Goal: Task Accomplishment & Management: Complete application form

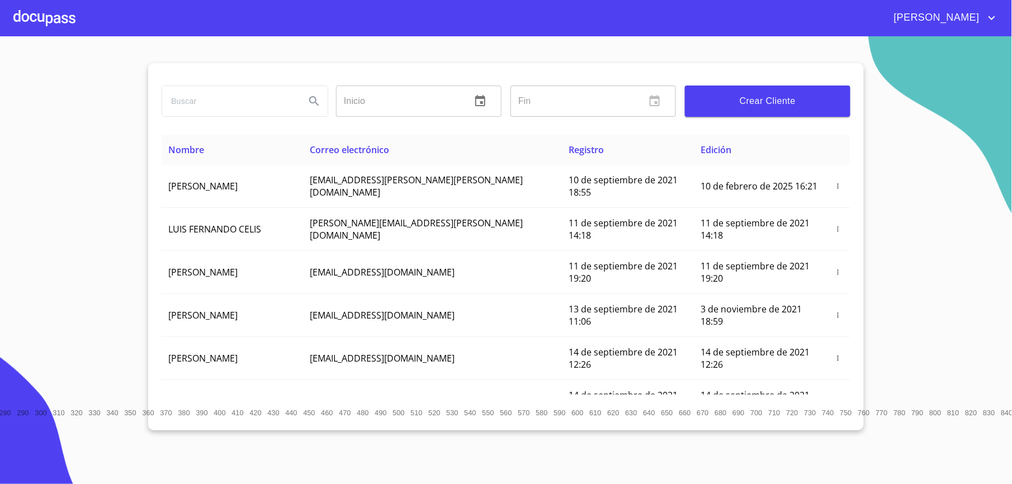
click at [276, 97] on input "search" at bounding box center [229, 101] width 134 height 30
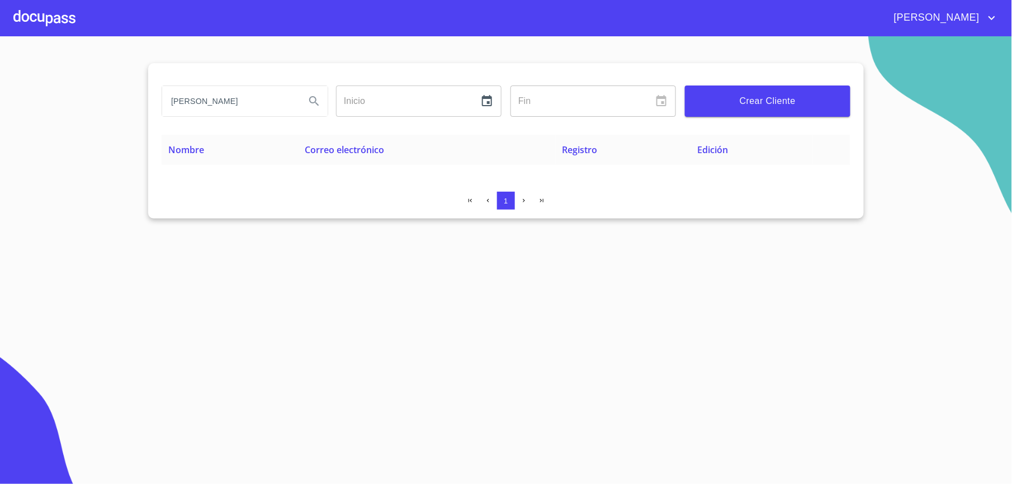
drag, startPoint x: 270, startPoint y: 101, endPoint x: -3, endPoint y: 135, distance: 275.1
click at [0, 135] on html "[PERSON_NAME] [PERSON_NAME] Inicio ​ Fin ​ Crear Cliente Nombre Correo electrón…" at bounding box center [506, 242] width 1012 height 484
type input "a"
type input "[PERSON_NAME]"
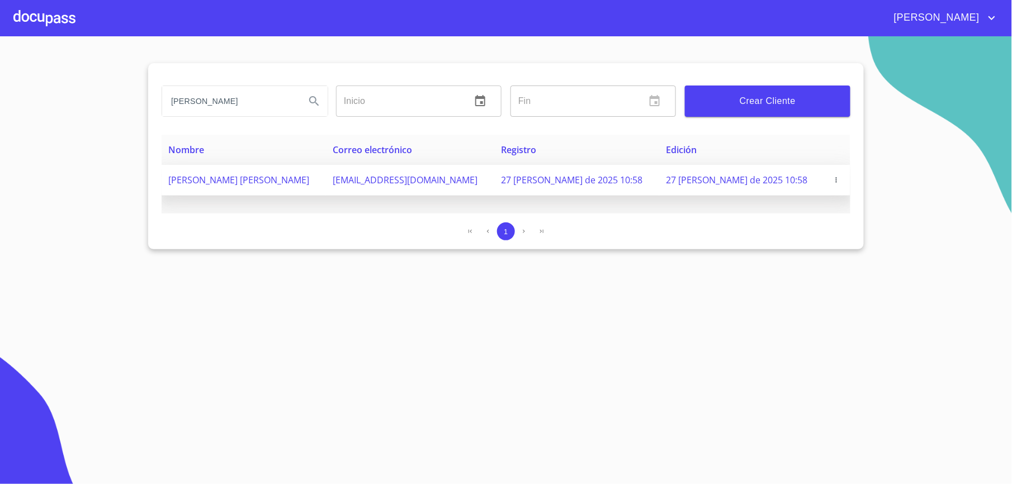
click at [833, 180] on icon "button" at bounding box center [837, 180] width 8 height 8
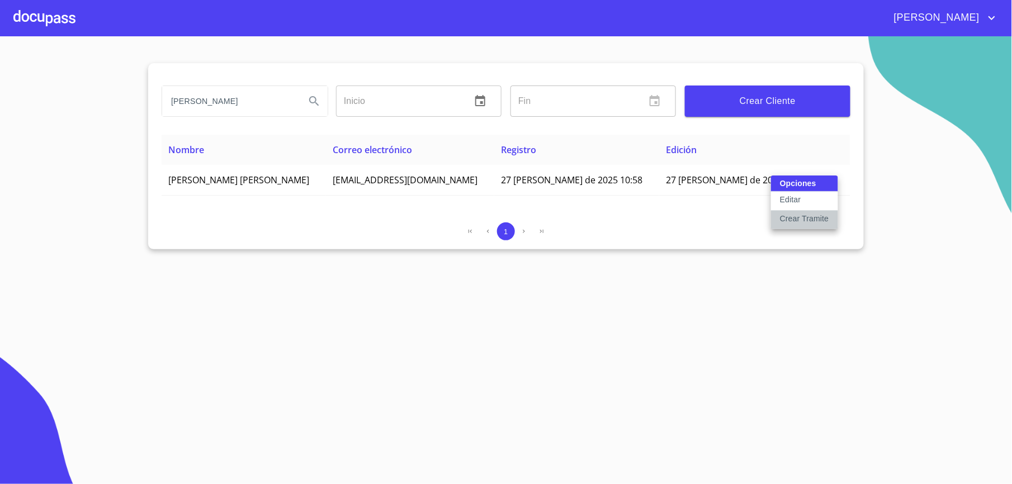
click at [813, 217] on p "Crear Tramite" at bounding box center [804, 218] width 49 height 11
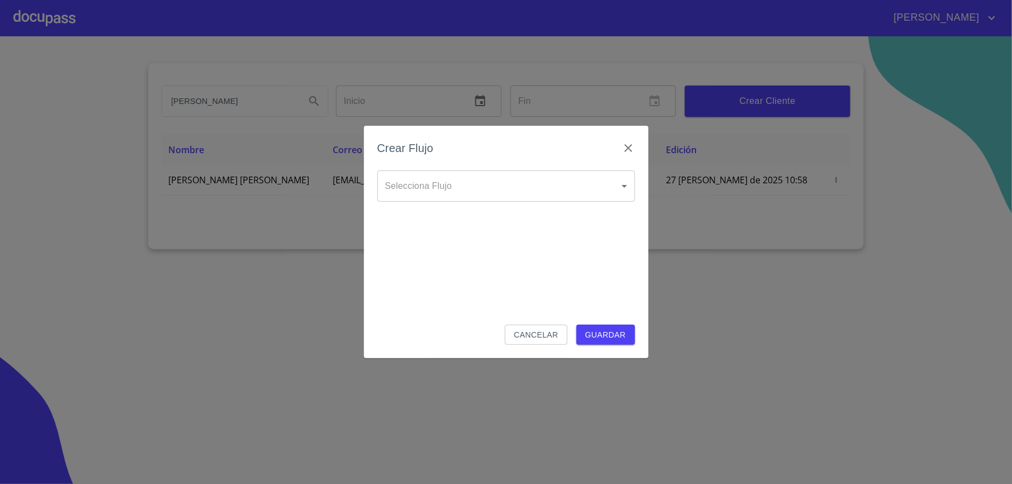
click at [562, 177] on body "[PERSON_NAME] [PERSON_NAME] Inicio ​ Fin ​ Crear Cliente Nombre Correo electrón…" at bounding box center [506, 242] width 1012 height 484
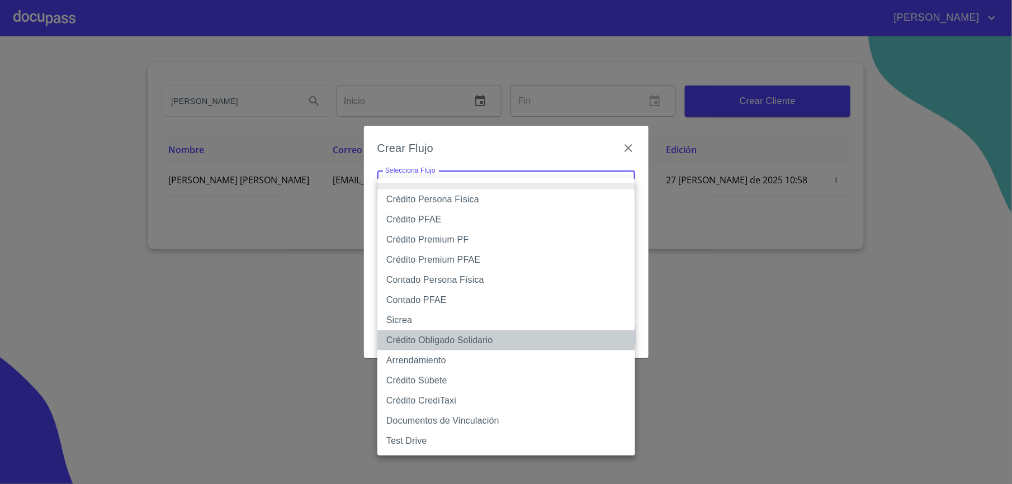
click at [445, 341] on li "Crédito Obligado Solidario" at bounding box center [507, 341] width 258 height 20
type input "61725509ab5355fc594ad23b"
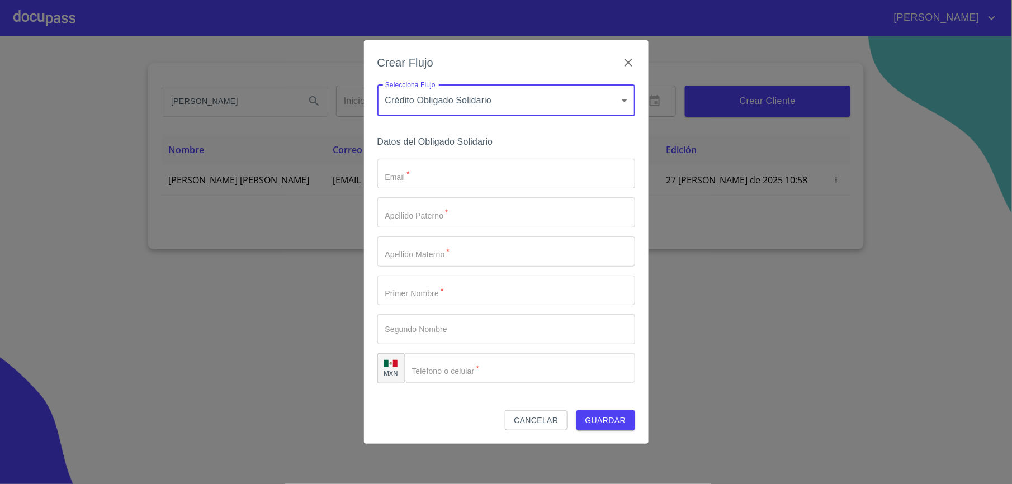
click at [428, 180] on input "Email   *" at bounding box center [507, 174] width 258 height 30
paste input "[EMAIL_ADDRESS][DOMAIN_NAME]"
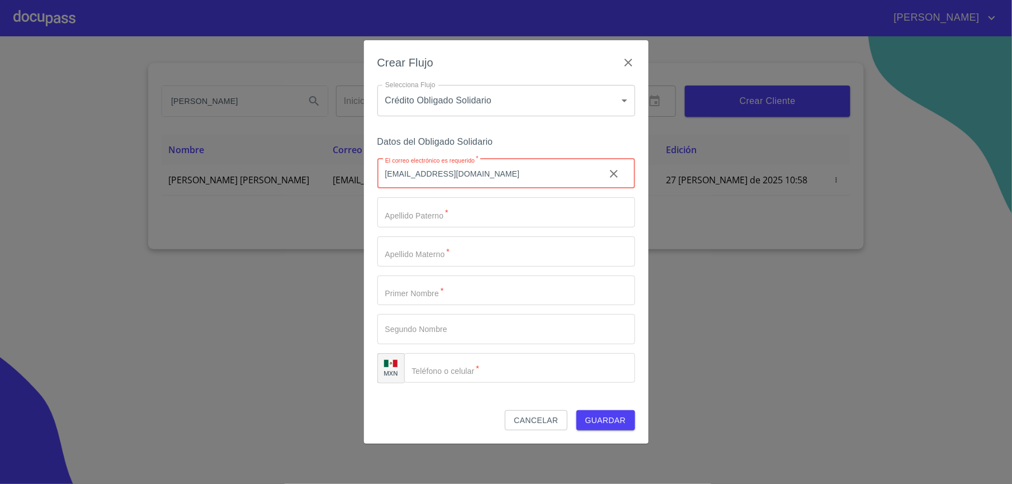
type input "[EMAIL_ADDRESS][DOMAIN_NAME]"
type input "p"
type input "[PERSON_NAME]"
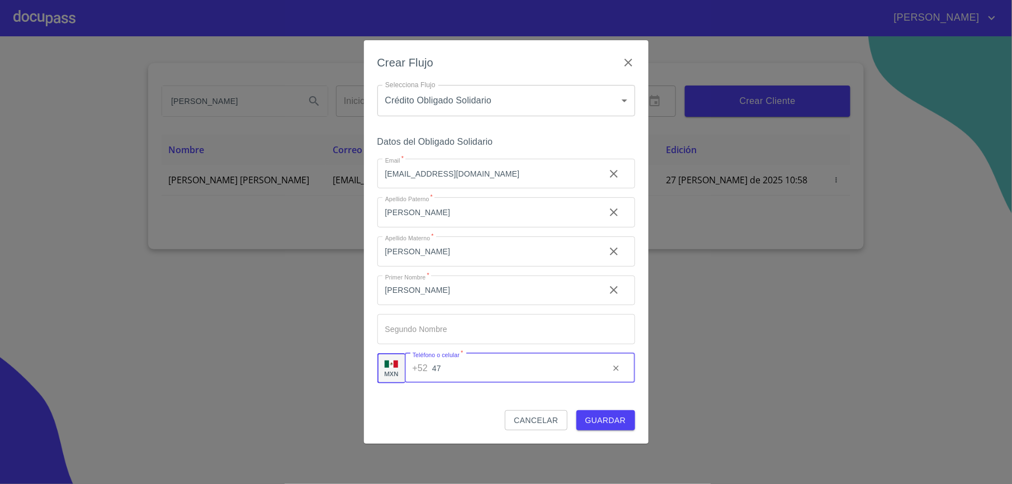
type input "4"
type input "[PHONE_NUMBER]"
click at [606, 421] on span "Guardar" at bounding box center [606, 421] width 41 height 14
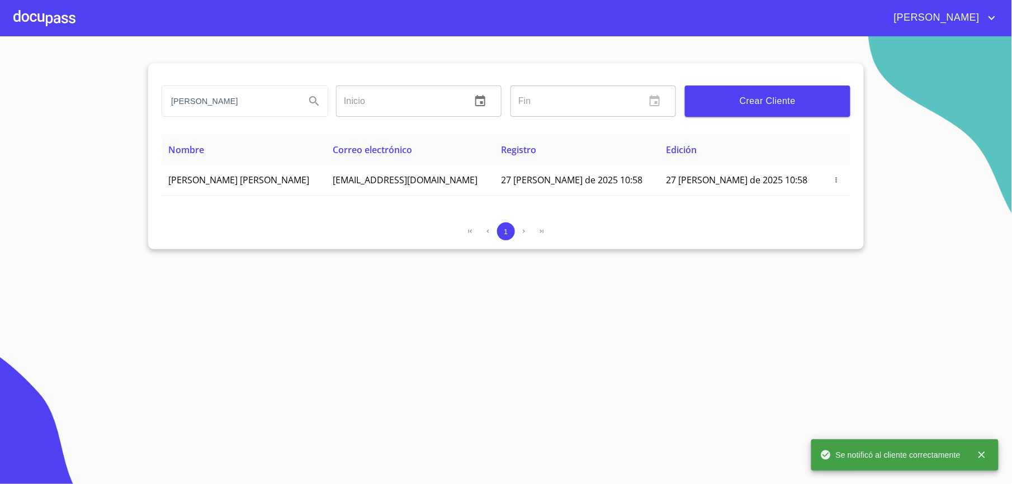
click at [61, 4] on div at bounding box center [44, 18] width 62 height 36
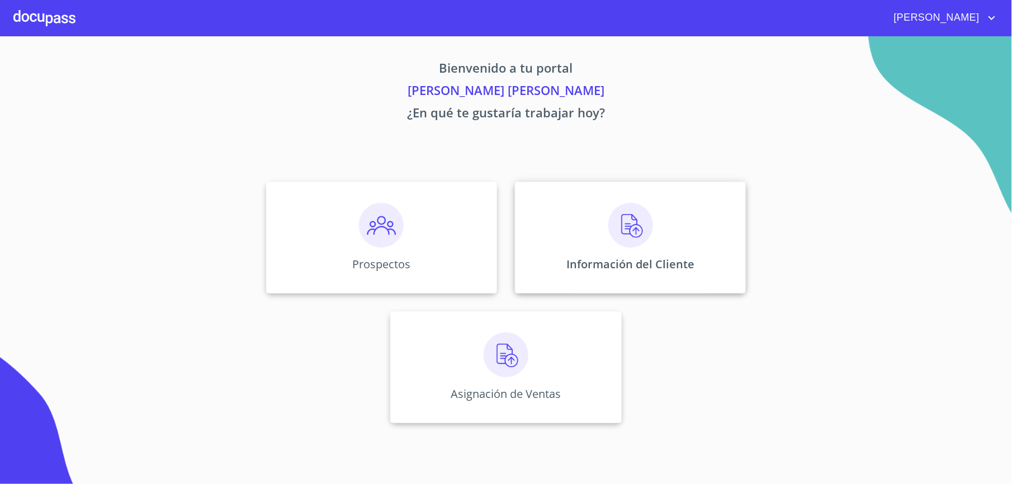
click at [631, 240] on img at bounding box center [631, 225] width 45 height 45
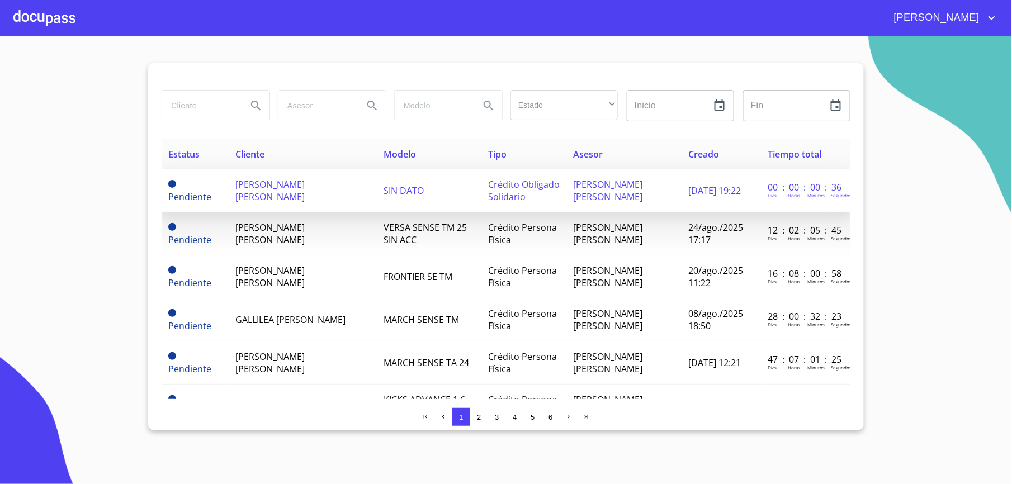
click at [255, 193] on span "[PERSON_NAME] [PERSON_NAME]" at bounding box center [269, 190] width 69 height 25
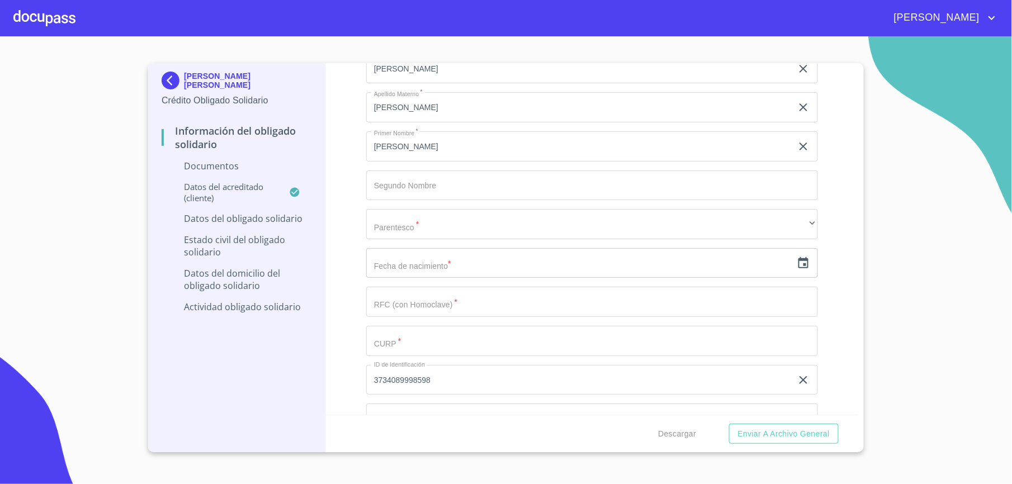
scroll to position [1459, 0]
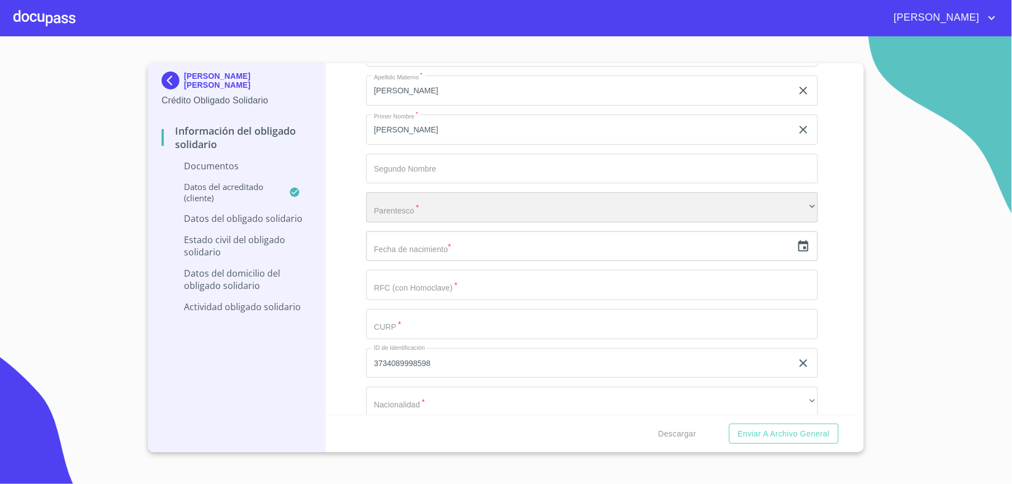
click at [466, 209] on div "​" at bounding box center [592, 207] width 452 height 30
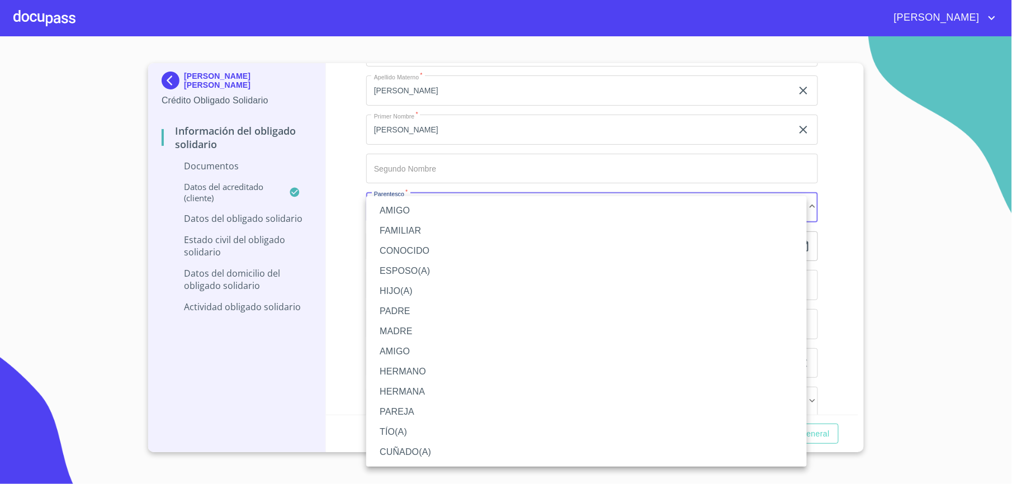
click at [336, 161] on div at bounding box center [506, 242] width 1012 height 484
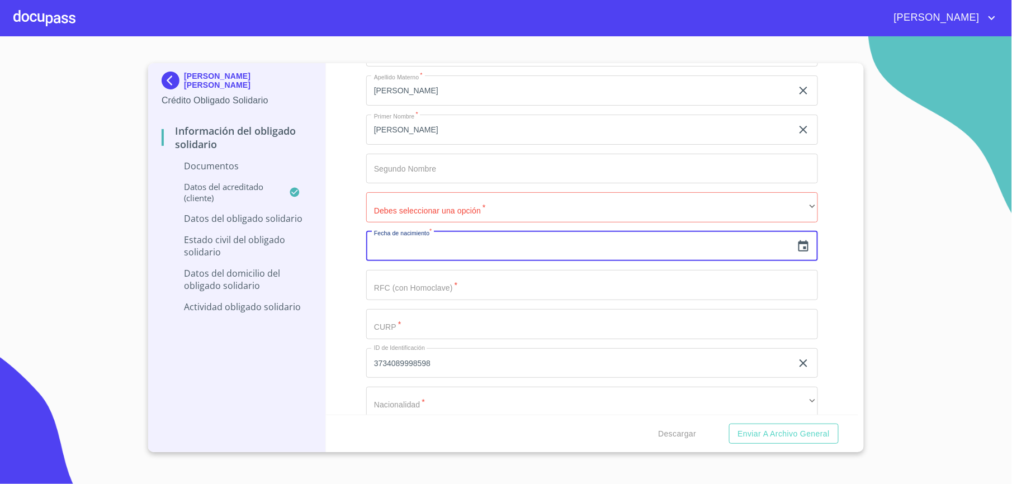
click at [392, 251] on input "text" at bounding box center [579, 247] width 426 height 30
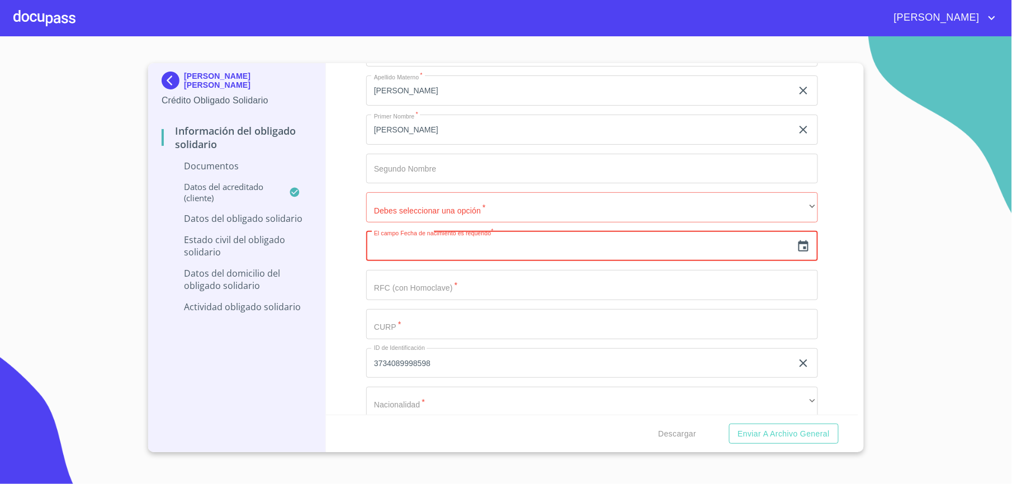
click at [403, 334] on input "Documento de identificación Obligado Solidario.   *" at bounding box center [592, 324] width 452 height 30
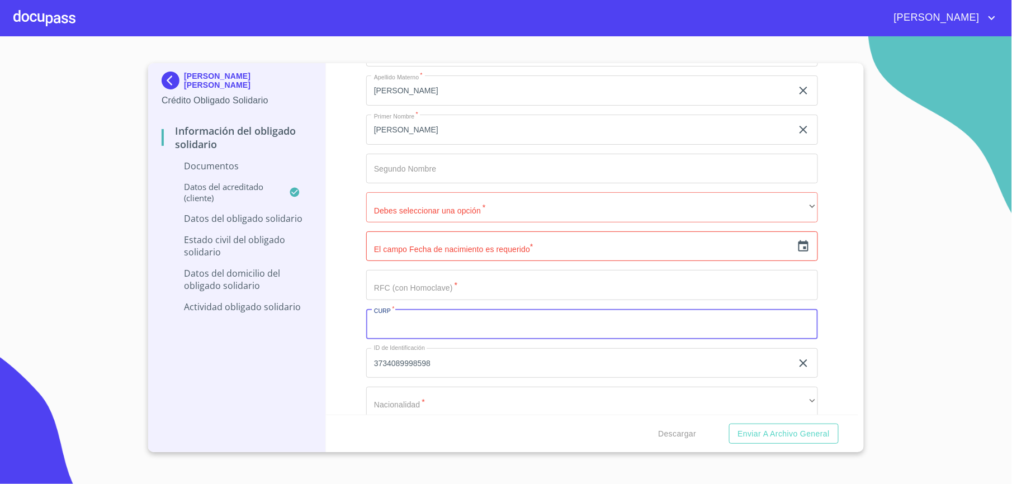
paste input "OOGO800724HJCCTM02"
type input "OOGO800724HJCCTM02"
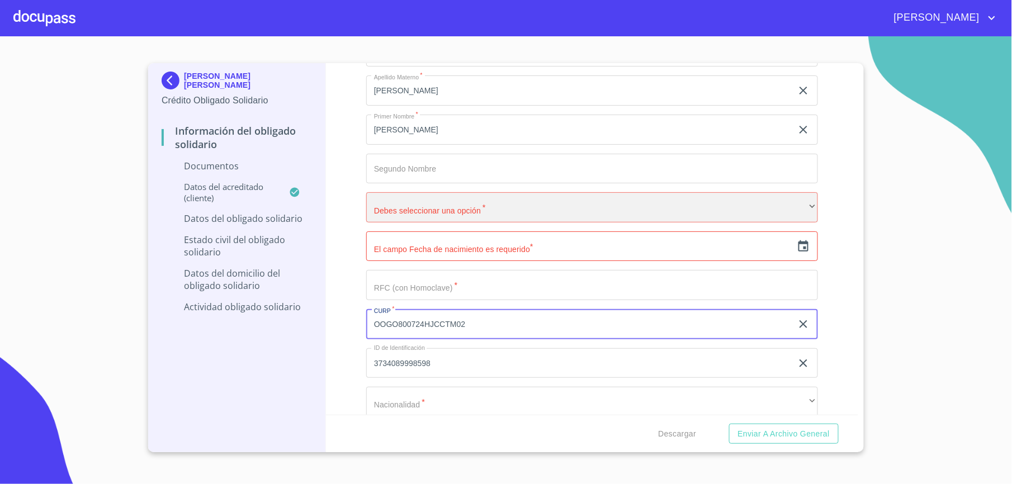
click at [390, 213] on div "​" at bounding box center [592, 207] width 452 height 30
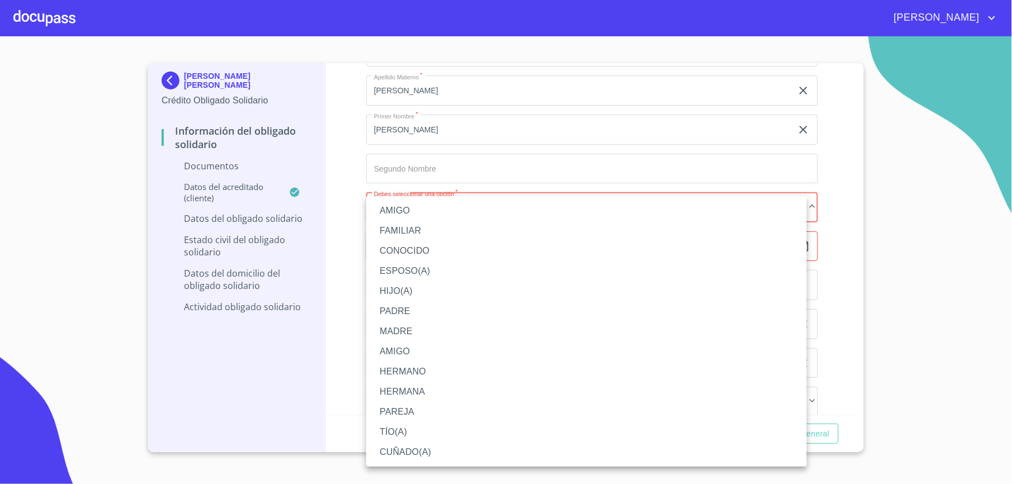
click at [341, 227] on div at bounding box center [506, 242] width 1012 height 484
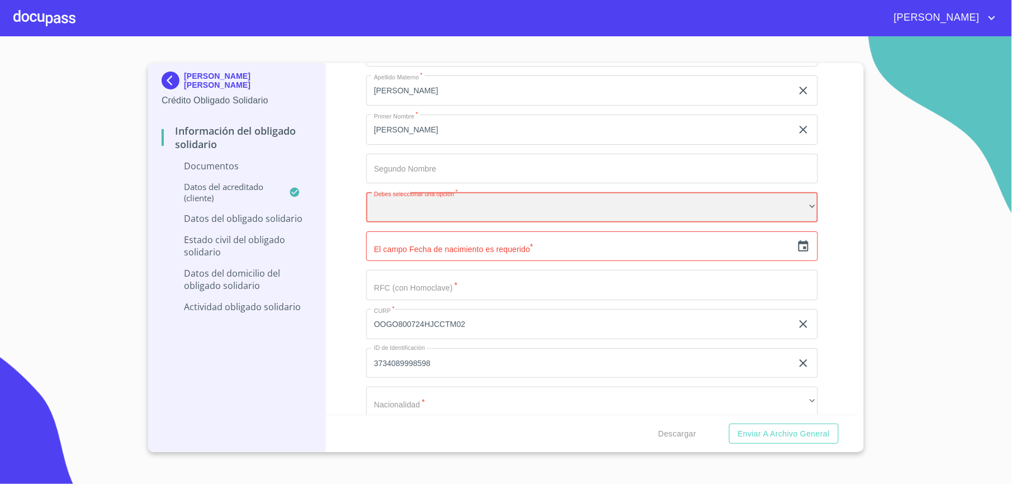
click at [392, 214] on div "​" at bounding box center [592, 207] width 452 height 30
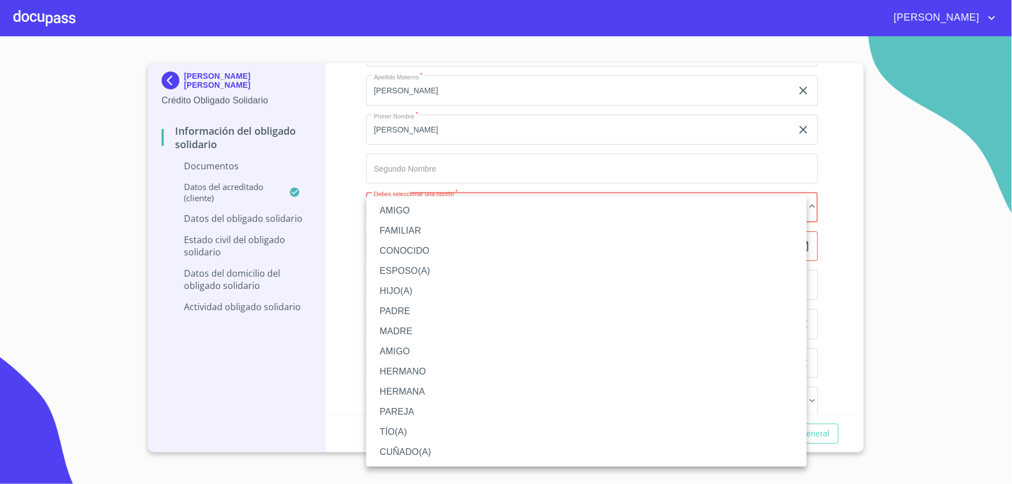
click at [403, 232] on li "FAMILIAR" at bounding box center [586, 231] width 441 height 20
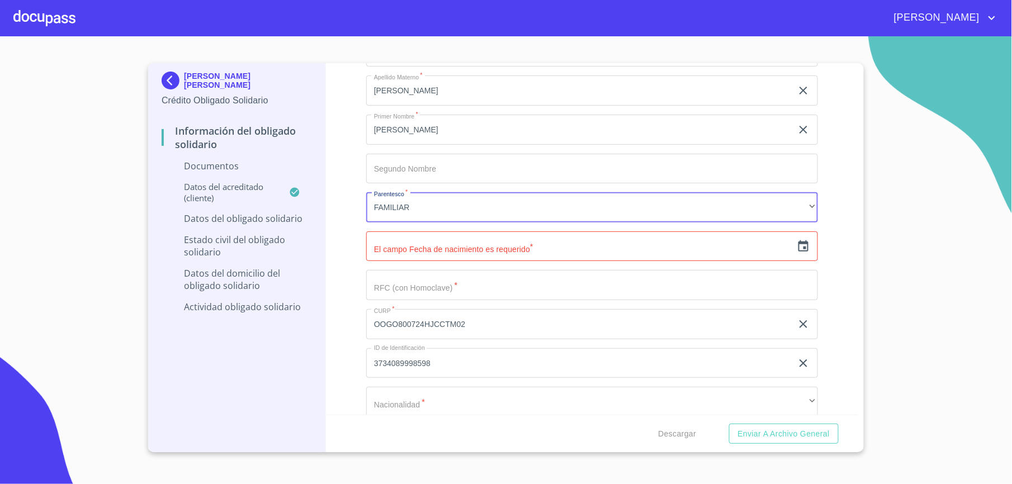
click at [432, 252] on input "text" at bounding box center [579, 247] width 426 height 30
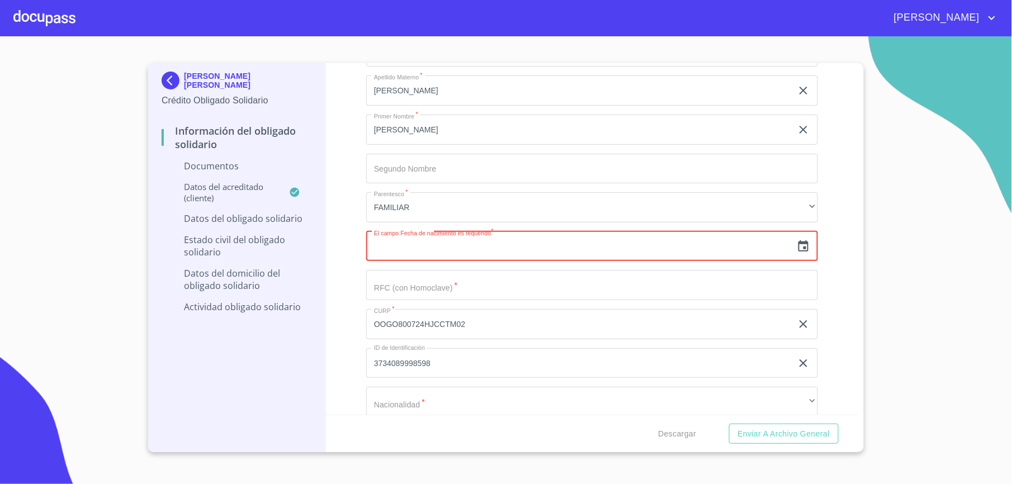
click at [797, 244] on icon "button" at bounding box center [803, 246] width 13 height 13
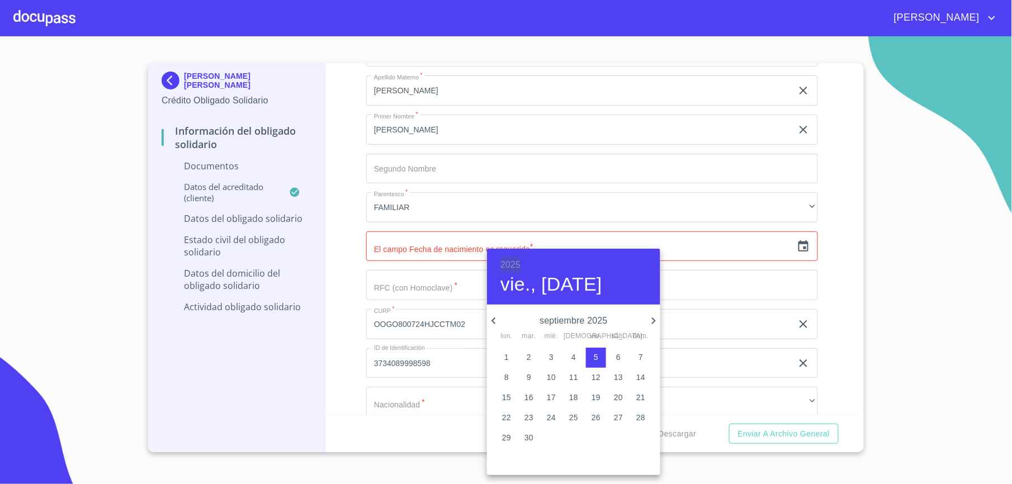
click at [512, 266] on h6 "2025" at bounding box center [511, 265] width 20 height 16
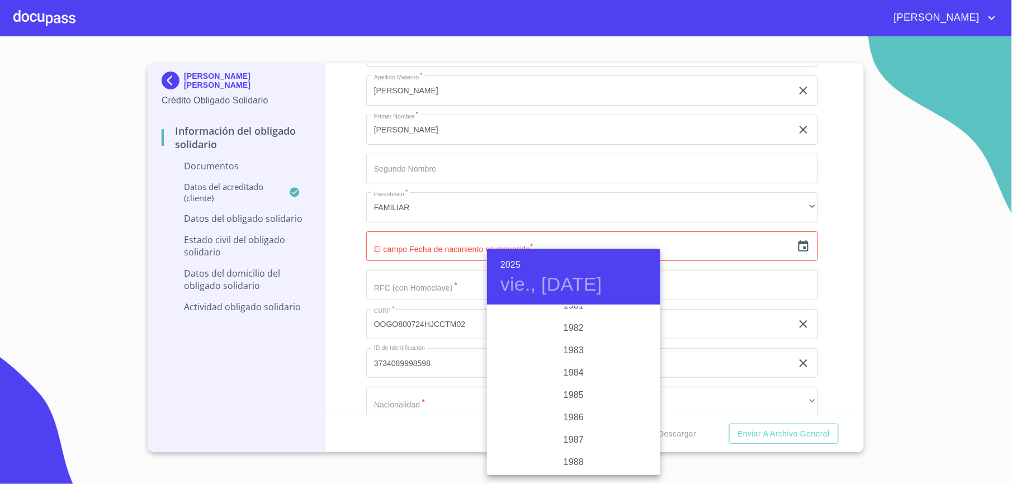
scroll to position [1235, 0]
click at [581, 314] on div "1980" at bounding box center [573, 313] width 173 height 22
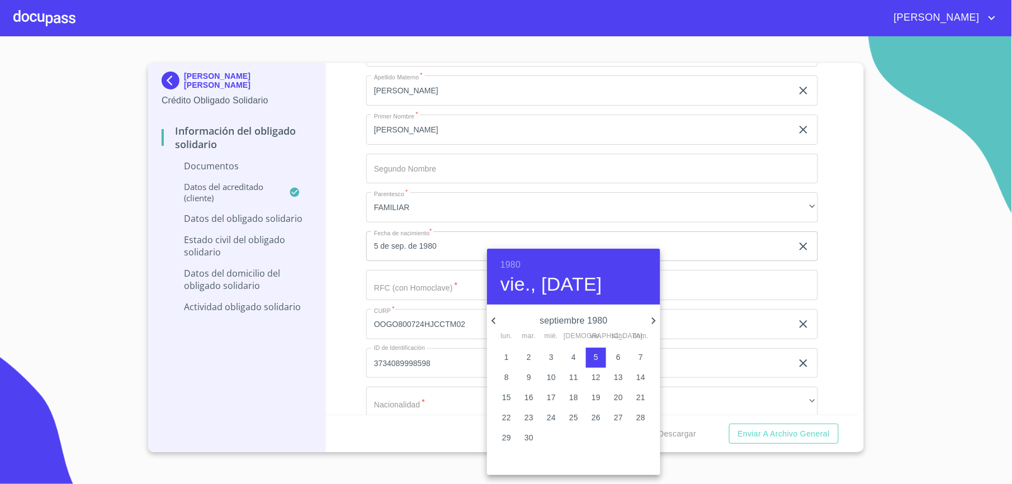
click at [497, 317] on icon "button" at bounding box center [493, 320] width 13 height 13
click at [497, 318] on icon "button" at bounding box center [493, 320] width 13 height 13
click at [573, 414] on p "24" at bounding box center [573, 417] width 9 height 11
type input "24 de [DATE]. de 1980"
click at [376, 282] on div at bounding box center [506, 242] width 1012 height 484
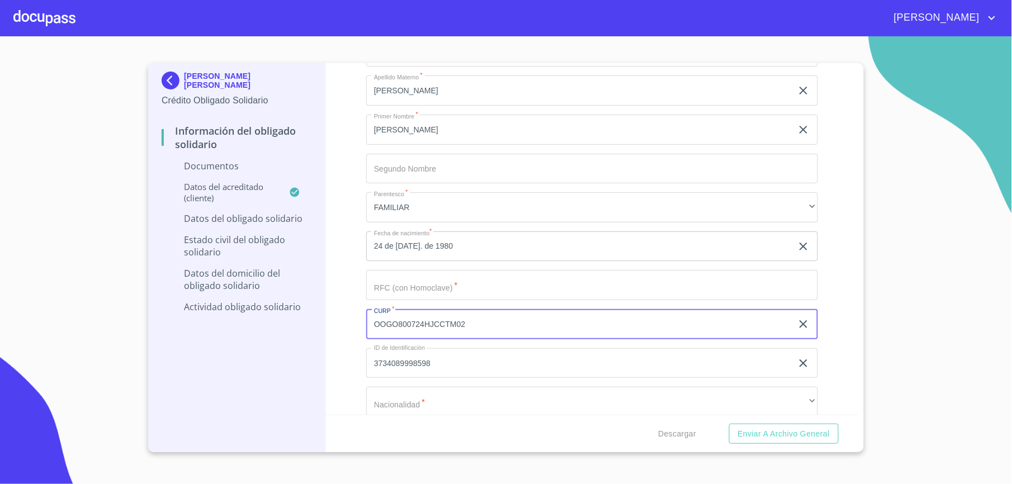
drag, startPoint x: 417, startPoint y: 327, endPoint x: 367, endPoint y: 325, distance: 50.4
click at [367, 325] on input "OOGO800724HJCCTM02" at bounding box center [579, 324] width 426 height 30
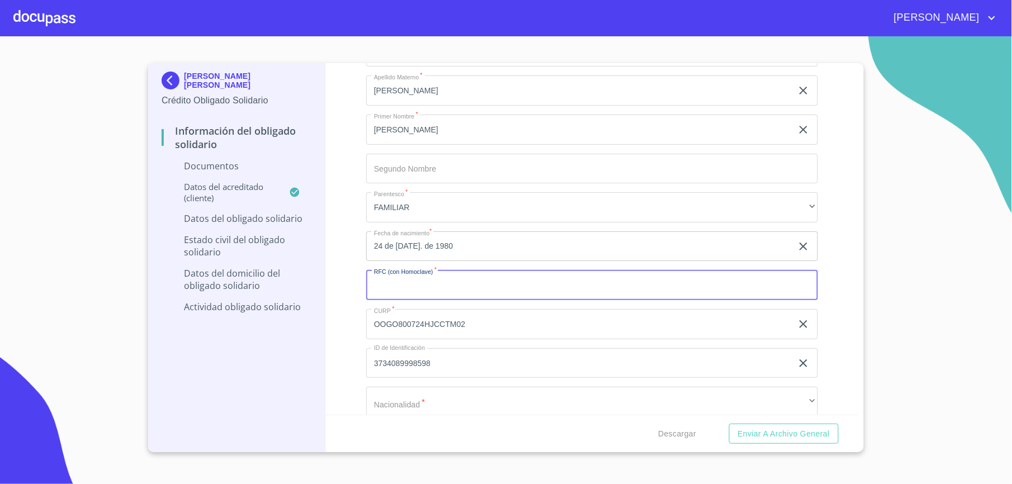
click at [396, 291] on input "Documento de identificación Obligado Solidario.   *" at bounding box center [592, 285] width 452 height 30
paste input "OOGO800724"
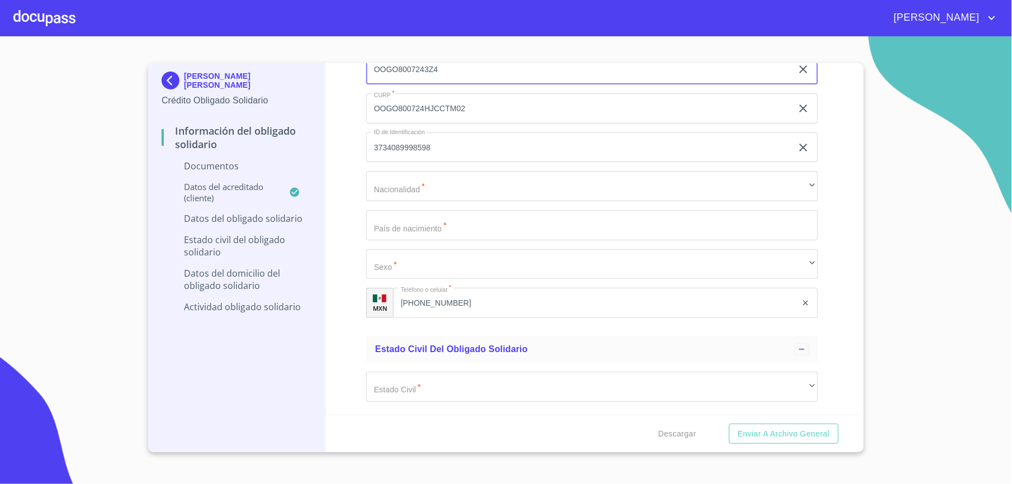
scroll to position [1690, 0]
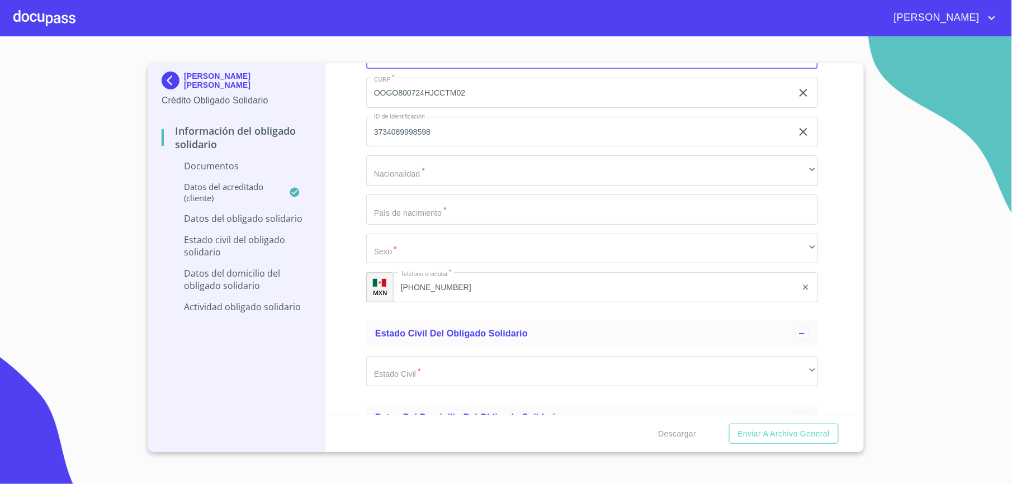
type input "OOGO8007243Z4"
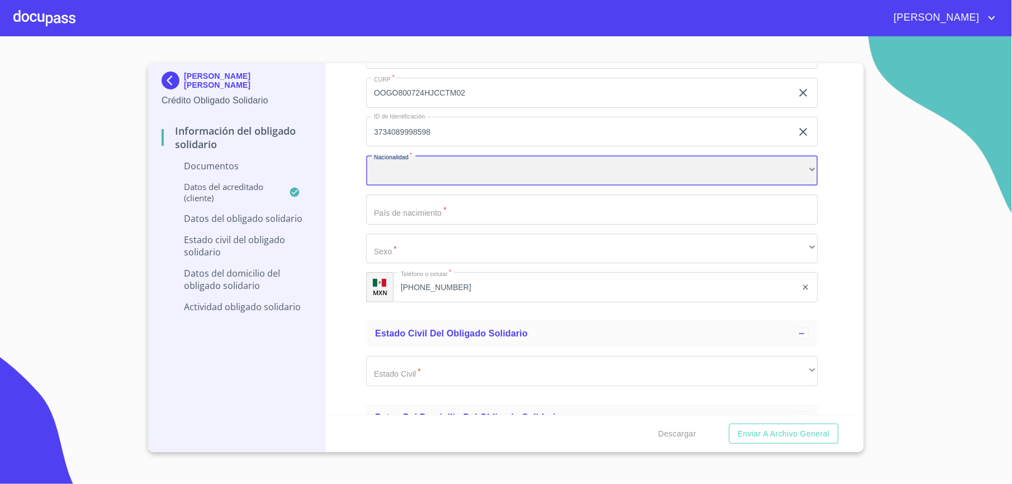
click at [536, 173] on div "​" at bounding box center [592, 171] width 452 height 30
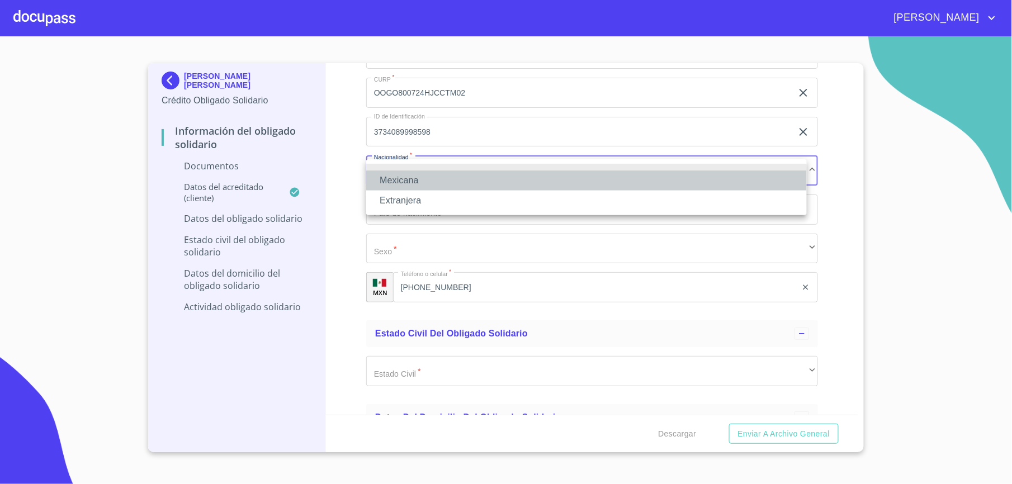
click at [398, 184] on li "Mexicana" at bounding box center [586, 181] width 441 height 20
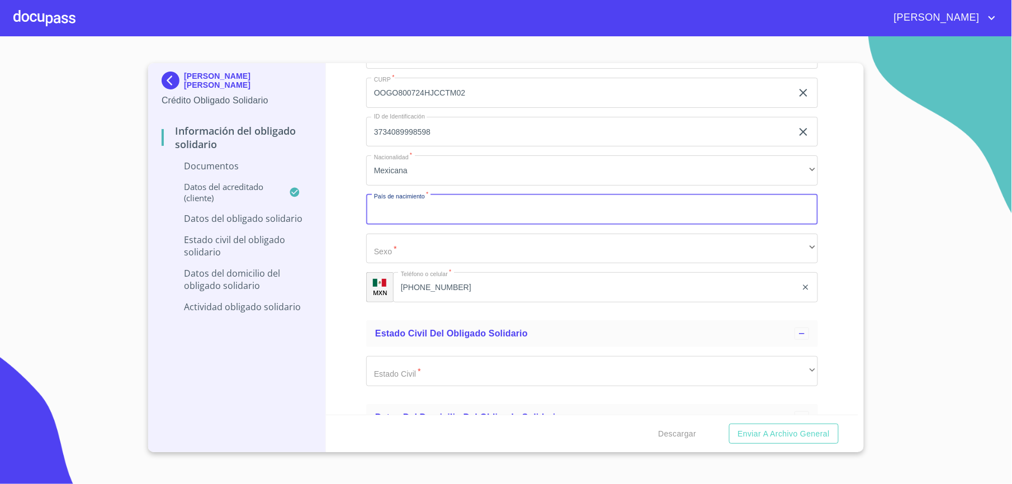
click at [418, 200] on input "Documento de identificación Obligado Solidario.   *" at bounding box center [592, 210] width 452 height 30
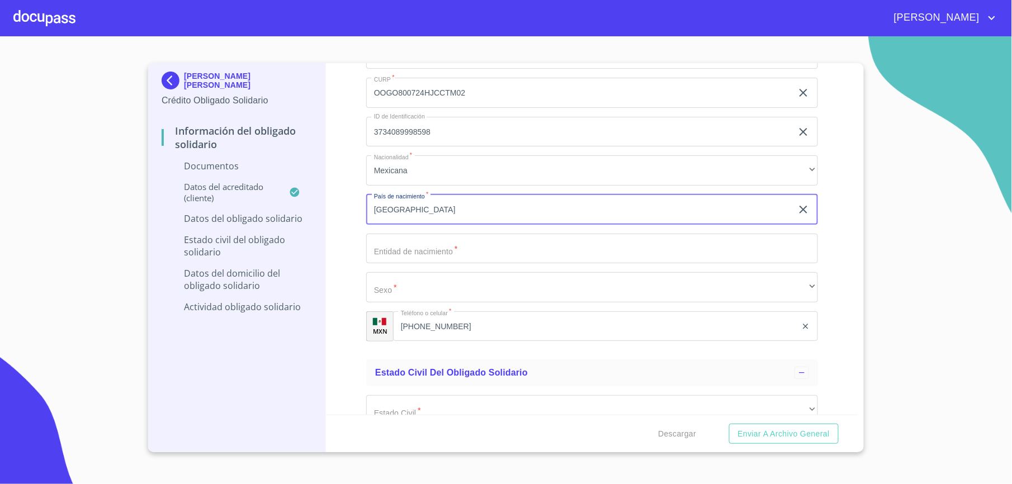
type input "[GEOGRAPHIC_DATA]"
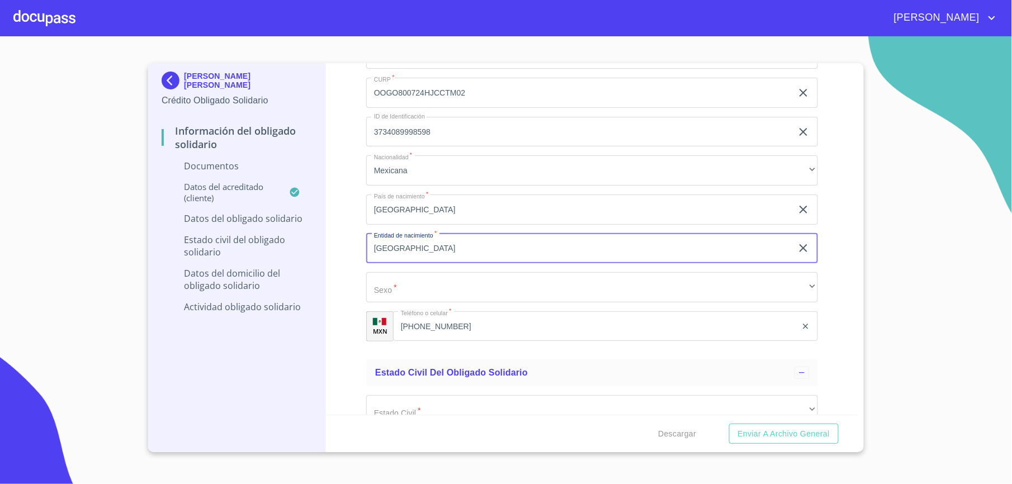
type input "[GEOGRAPHIC_DATA]"
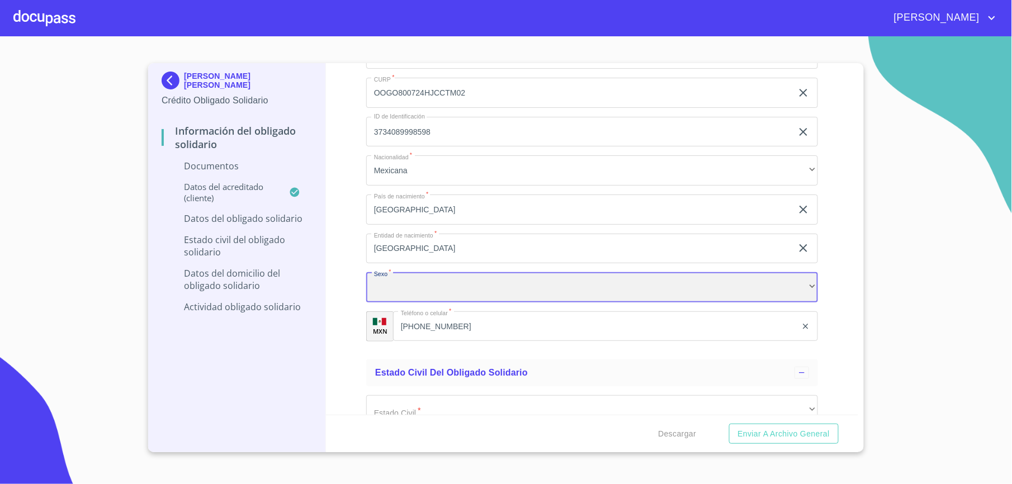
click at [415, 282] on div "​" at bounding box center [592, 287] width 452 height 30
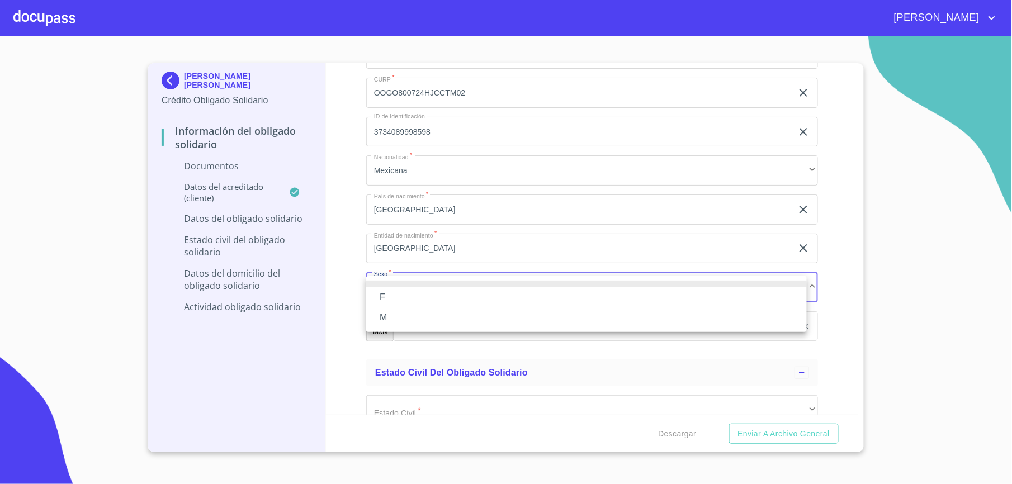
click at [408, 312] on li "M" at bounding box center [586, 318] width 441 height 20
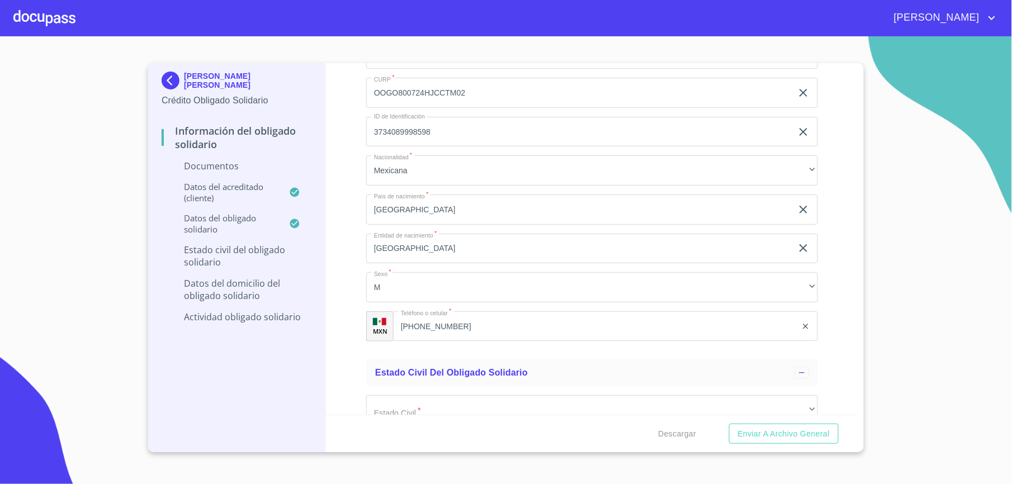
click at [360, 320] on div "Información del Obligado Solidario Documentos Documento de identificación Oblig…" at bounding box center [592, 239] width 533 height 352
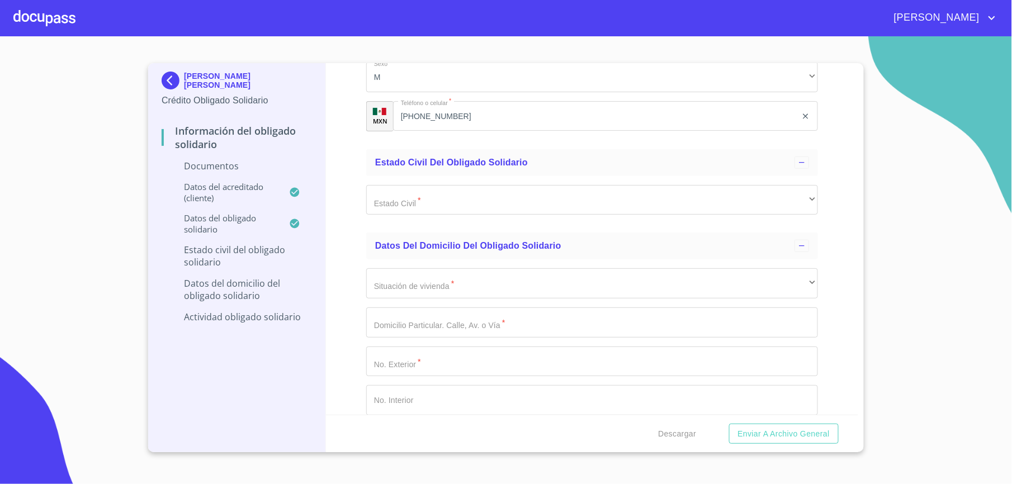
scroll to position [1934, 0]
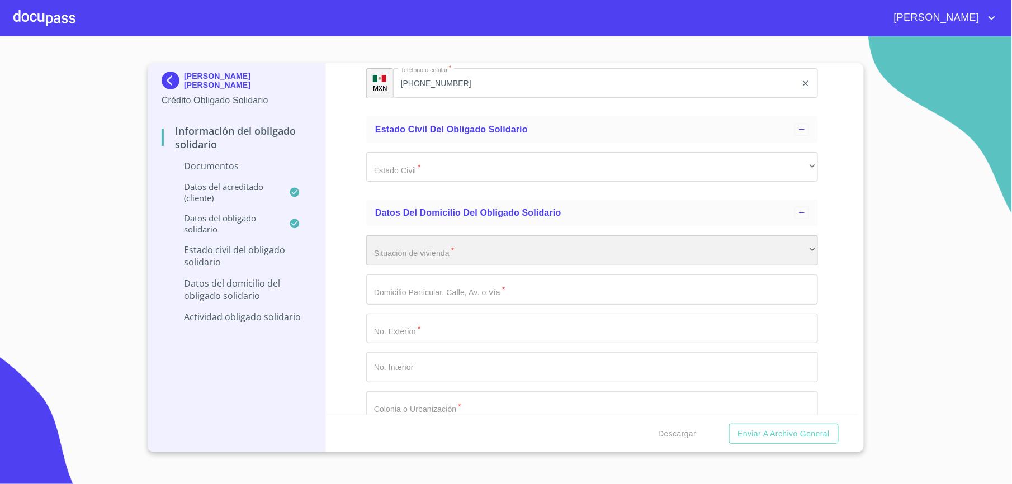
click at [593, 264] on div "​" at bounding box center [592, 250] width 452 height 30
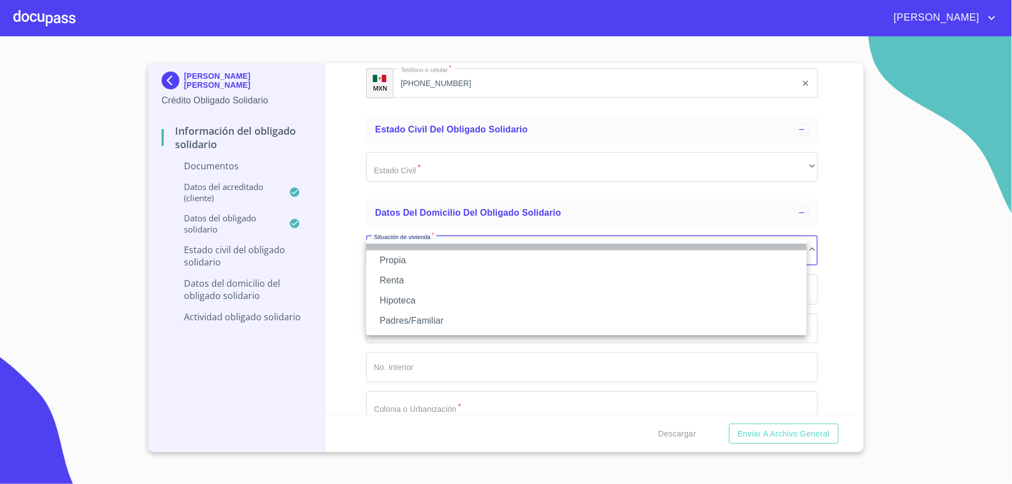
click at [403, 249] on li at bounding box center [586, 247] width 441 height 7
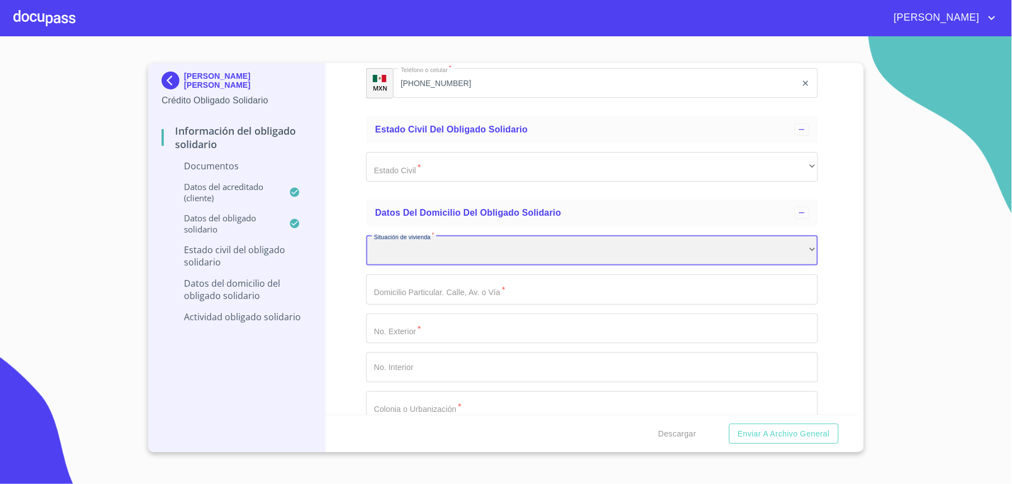
click at [401, 256] on div "​" at bounding box center [592, 250] width 452 height 30
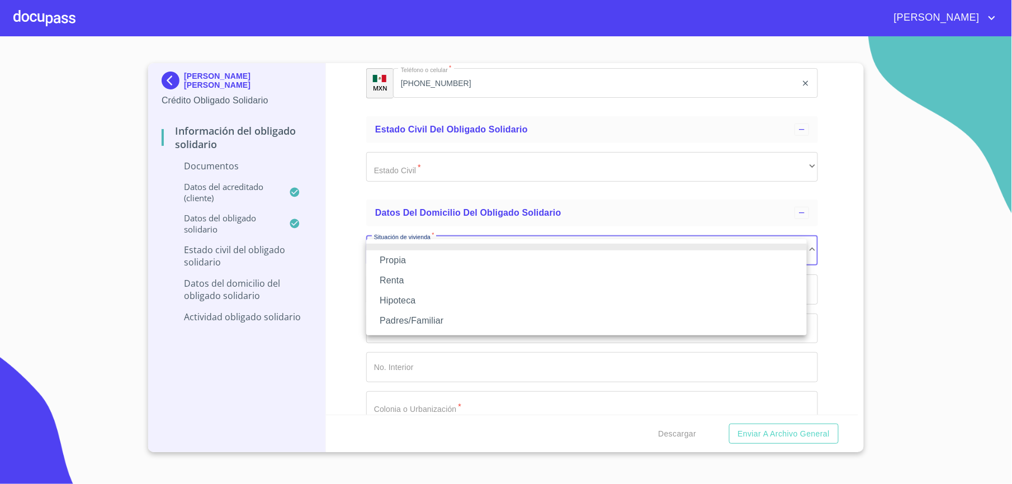
click at [401, 272] on li "Renta" at bounding box center [586, 281] width 441 height 20
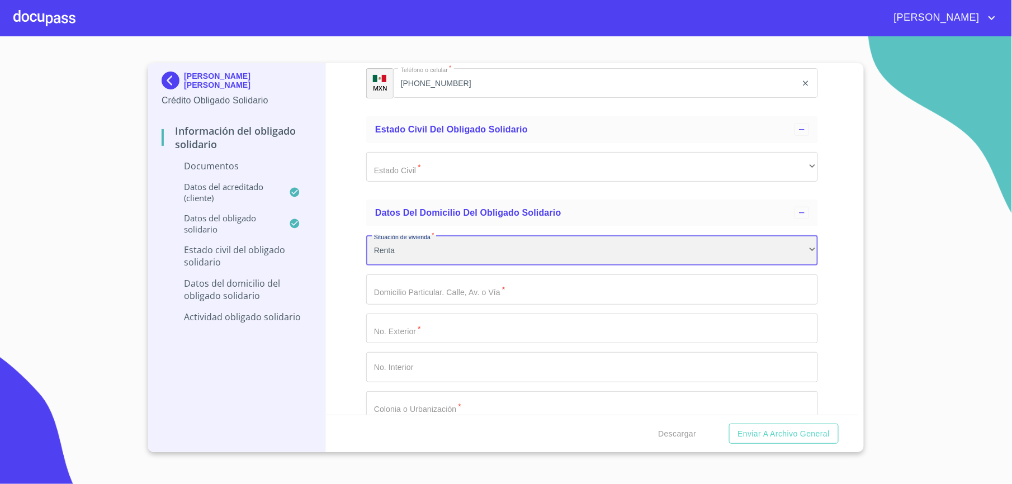
click at [401, 254] on div "Renta" at bounding box center [592, 250] width 452 height 30
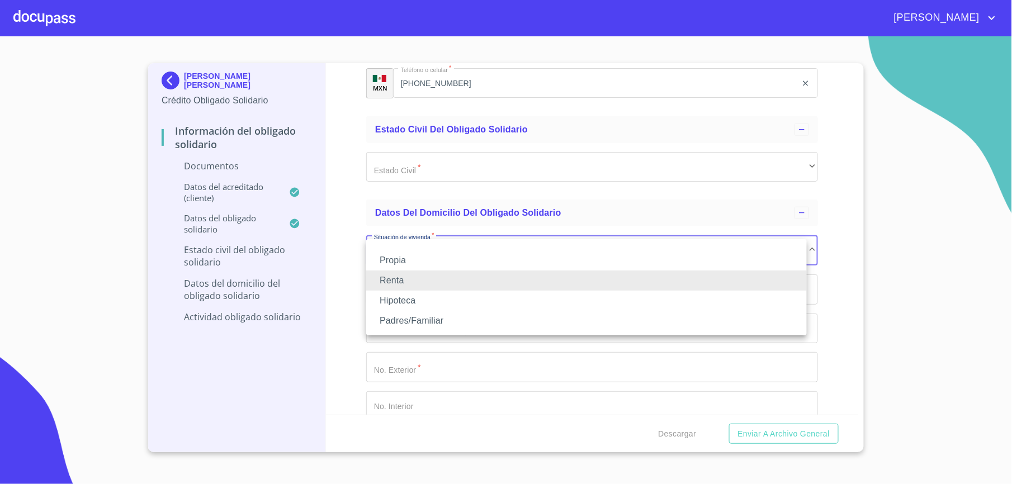
click at [397, 263] on li "Propia" at bounding box center [586, 261] width 441 height 20
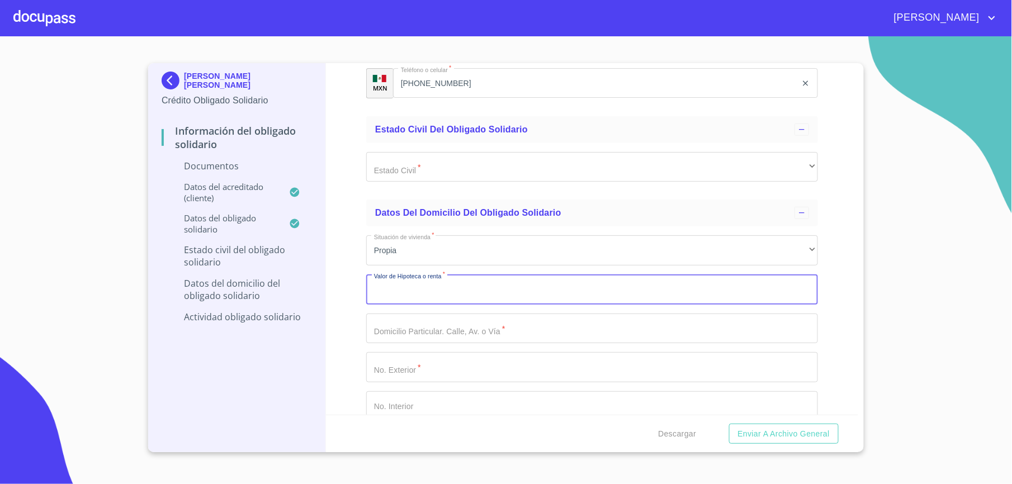
click at [411, 298] on input "Documento de identificación Obligado Solidario.   *" at bounding box center [592, 290] width 452 height 30
click at [409, 296] on input "Documento de identificación Obligado Solidario.   *" at bounding box center [592, 290] width 452 height 30
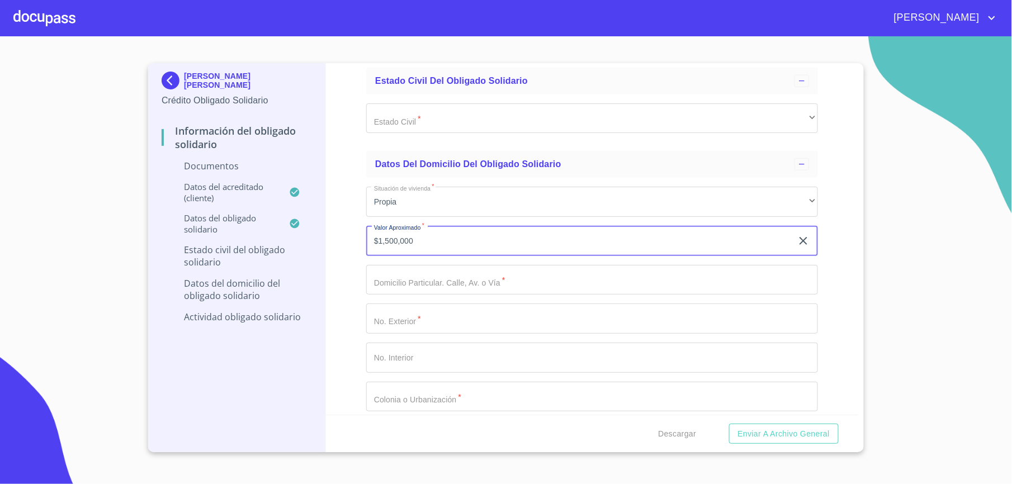
scroll to position [2008, 0]
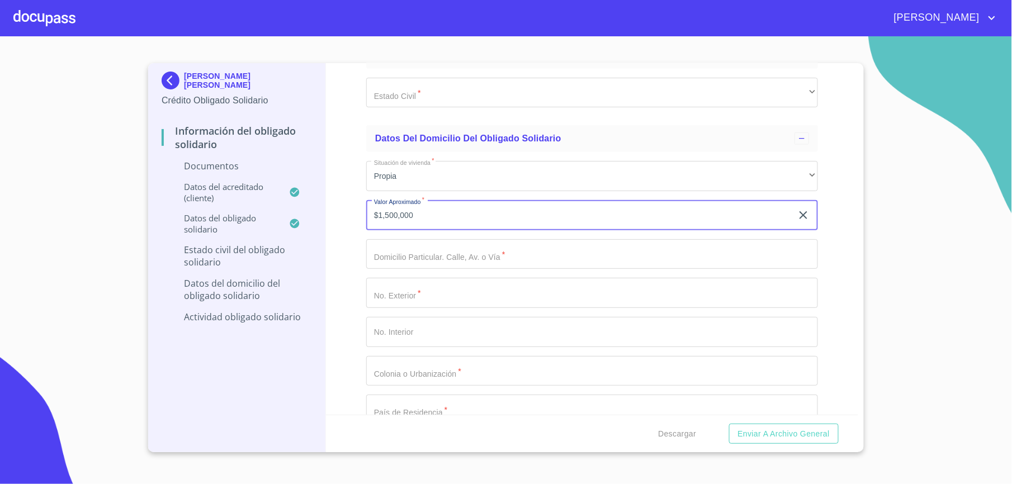
type input "$1,500,000"
click at [428, 267] on input "Documento de identificación Obligado Solidario.   *" at bounding box center [592, 254] width 452 height 30
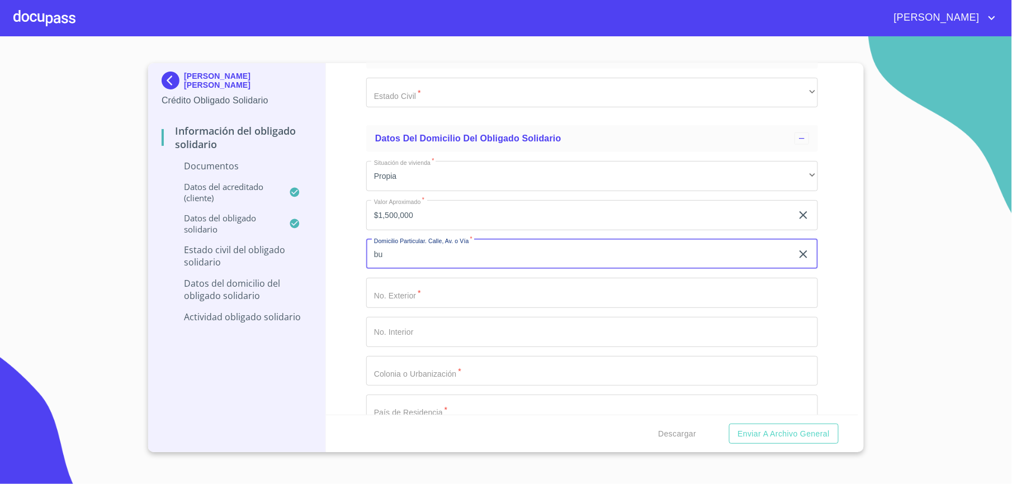
type input "b"
type input "BLVD [PERSON_NAME]"
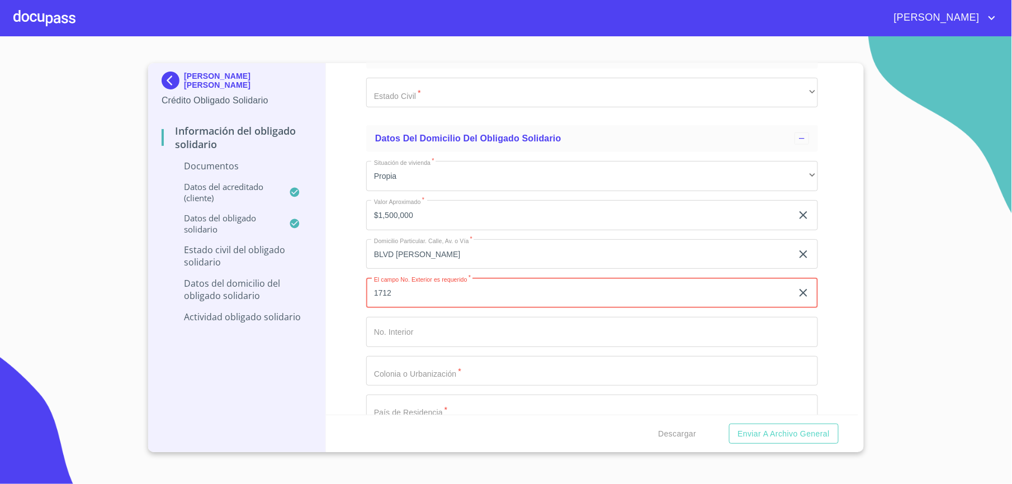
type input "1712"
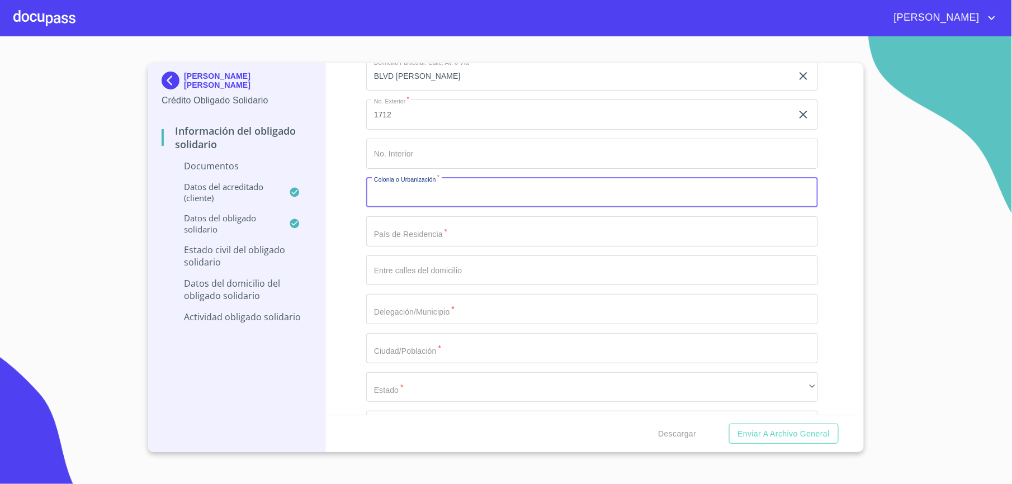
scroll to position [2178, 0]
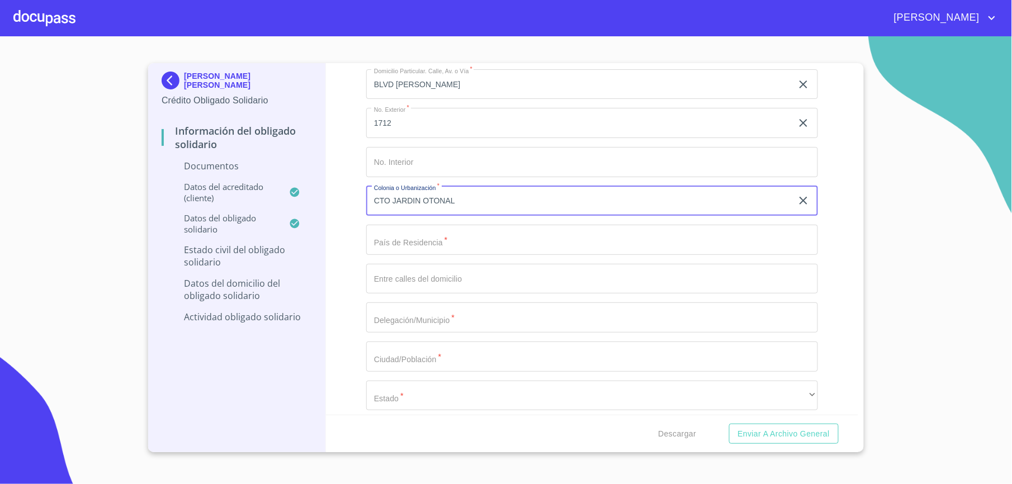
type input "CTO JARDIN OTONAL"
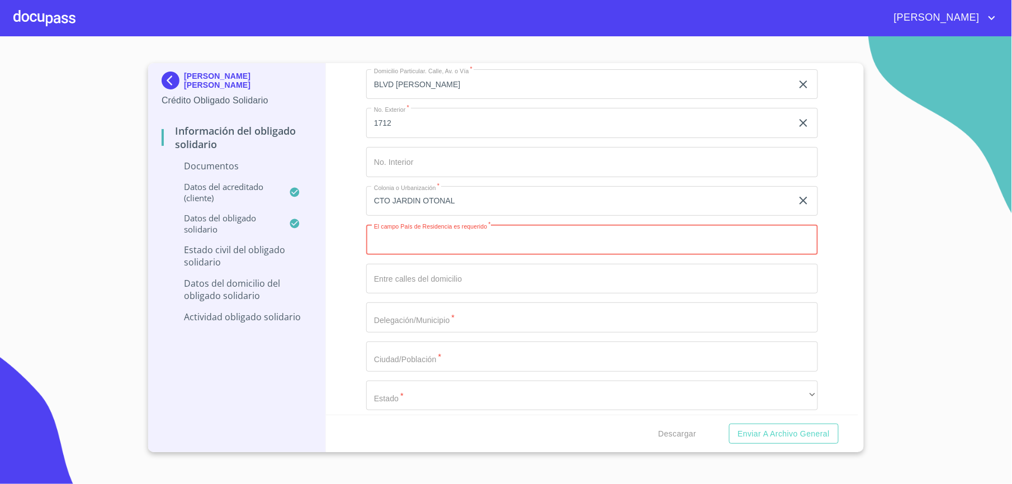
click at [515, 206] on input "CTO JARDIN OTONAL" at bounding box center [579, 201] width 426 height 30
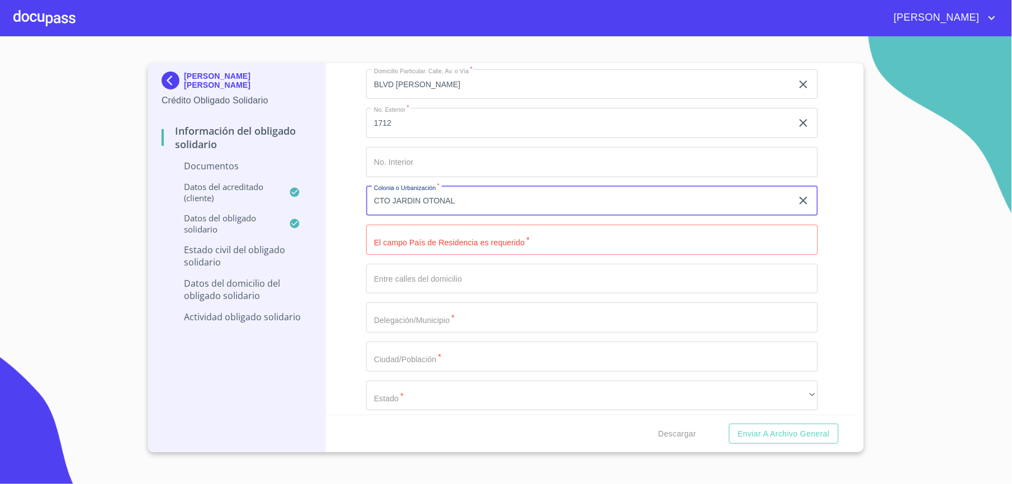
drag, startPoint x: 482, startPoint y: 201, endPoint x: 369, endPoint y: 200, distance: 112.4
click at [369, 200] on input "CTO JARDIN OTONAL" at bounding box center [579, 201] width 426 height 30
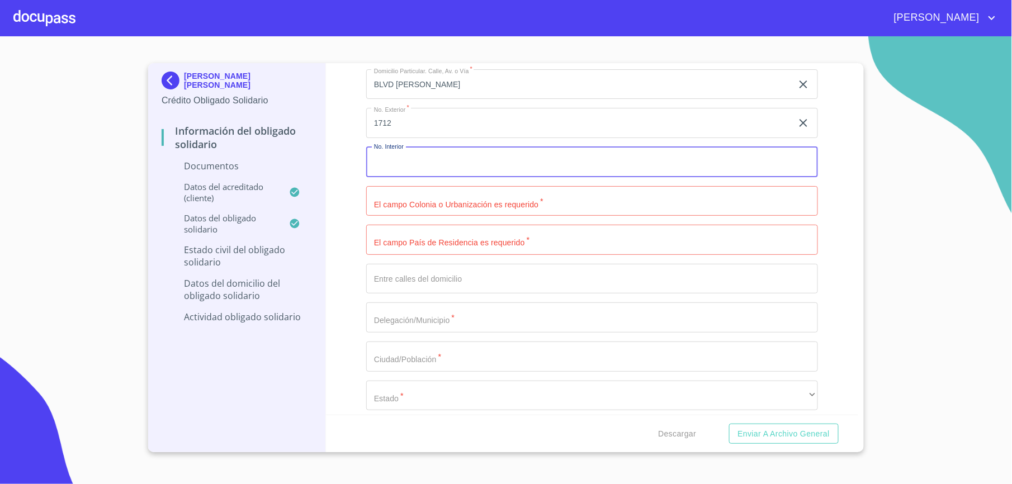
click at [406, 164] on input "Documento de identificación Obligado Solidario.   *" at bounding box center [592, 162] width 452 height 30
paste input "CTO JARDIN OTONAL"
type input "CTO JARDIN OTONAL"
click at [407, 202] on input "Documento de identificación Obligado Solidario.   *" at bounding box center [592, 201] width 452 height 30
type input "JARDINES DE LOS NARANJOS"
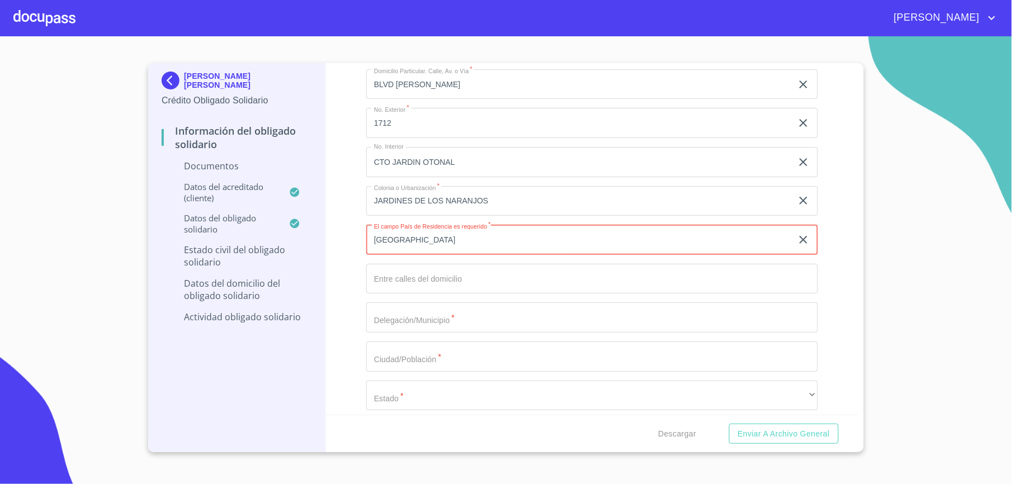
type input "[GEOGRAPHIC_DATA]"
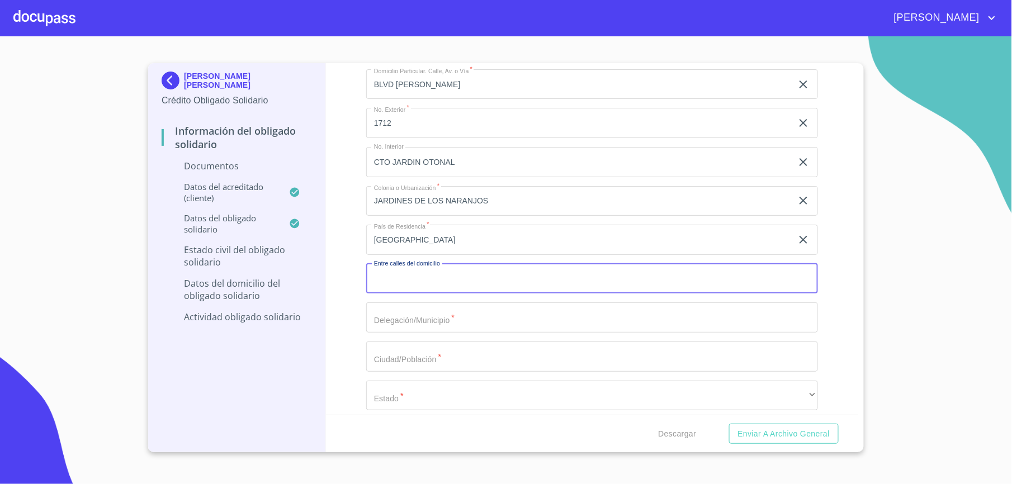
paste input "CTO JARDIN OTONAL"
type input "CTO JARDIN OTONAL"
drag, startPoint x: 460, startPoint y: 162, endPoint x: 77, endPoint y: 153, distance: 382.7
click at [77, 153] on section "[PERSON_NAME] [PERSON_NAME] Crédito Obligado Solidario Información del Obligado…" at bounding box center [506, 260] width 1012 height 448
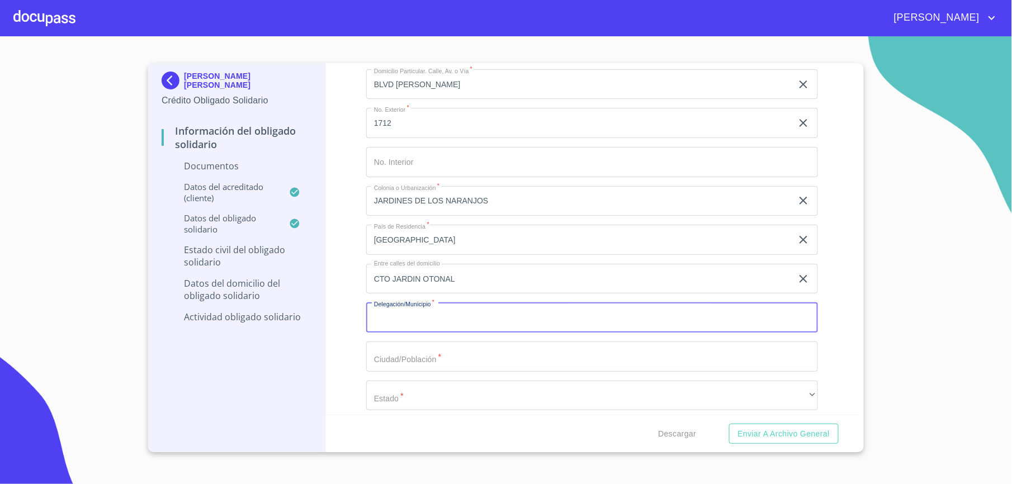
click at [383, 317] on input "Documento de identificación Obligado Solidario.   *" at bounding box center [592, 318] width 452 height 30
type input "[PERSON_NAME]"
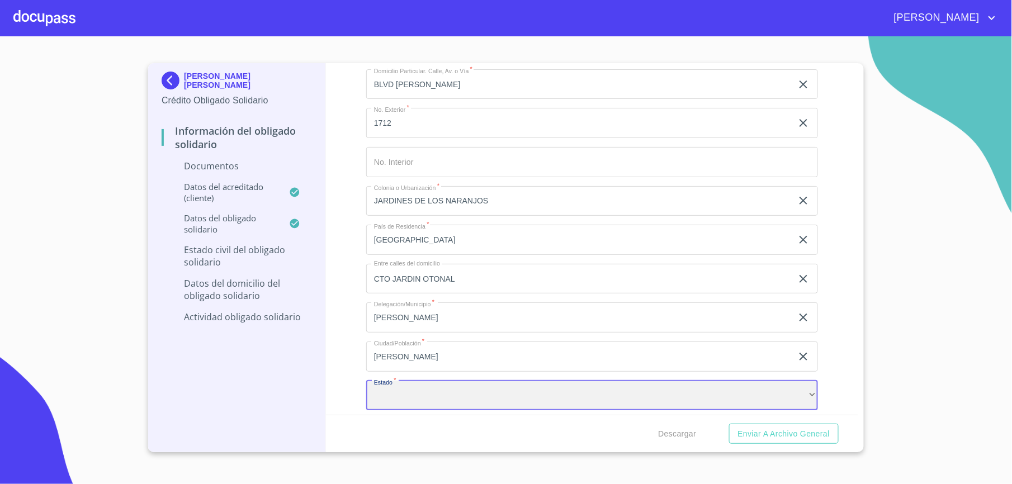
click at [381, 405] on div "​" at bounding box center [592, 396] width 452 height 30
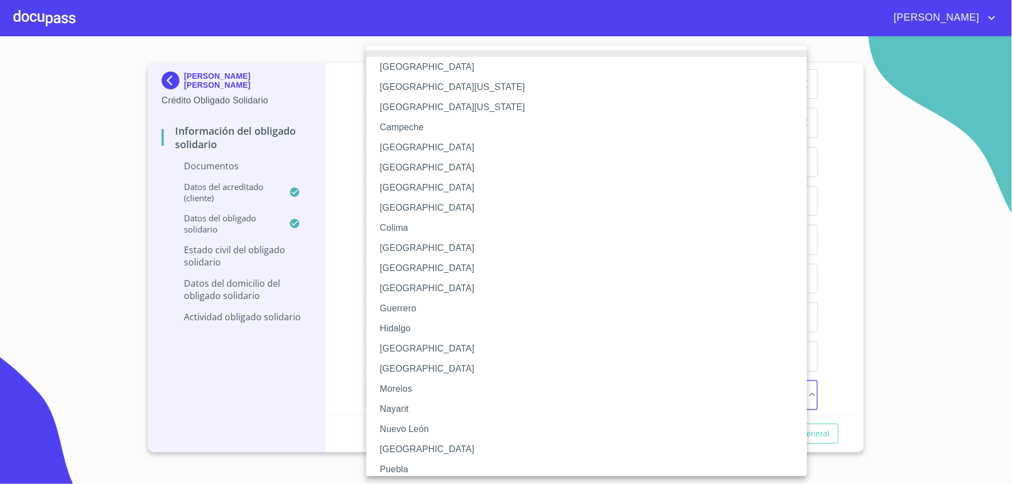
click at [419, 289] on li "[GEOGRAPHIC_DATA]" at bounding box center [592, 289] width 452 height 20
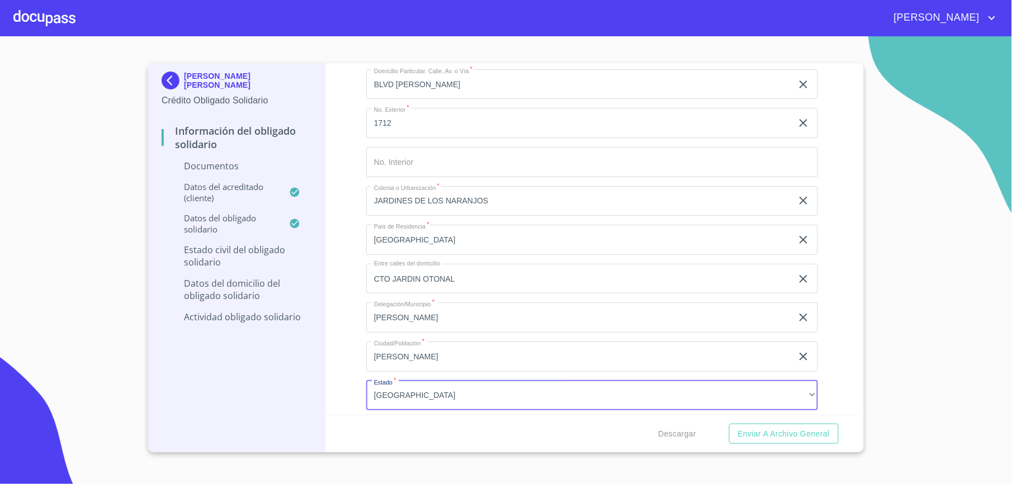
click at [361, 347] on div "Información del Obligado Solidario Documentos Documento de identificación Oblig…" at bounding box center [592, 239] width 533 height 352
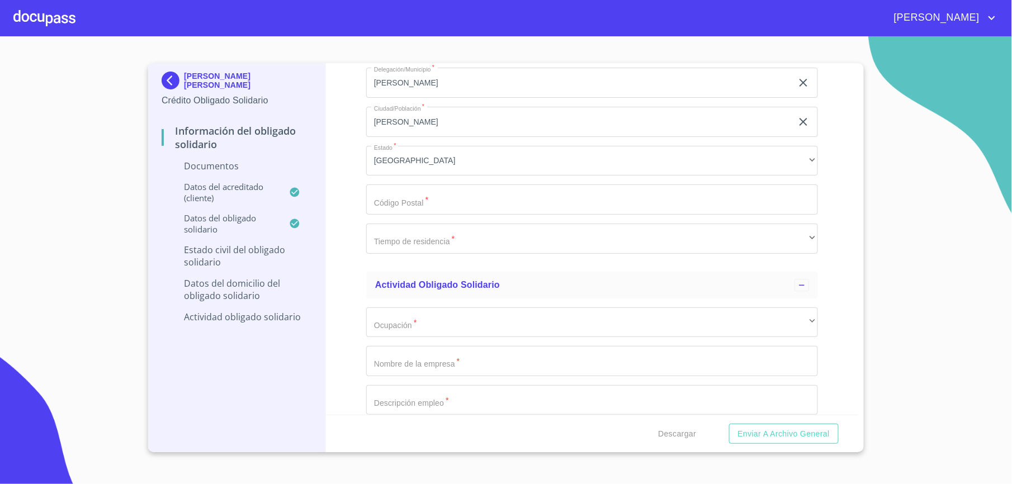
scroll to position [2417, 0]
click at [412, 220] on div "Situación de vivienda   * Propia ​ Valor Aproximado   * $1,500,000 ​ Domicilio …" at bounding box center [592, 0] width 452 height 515
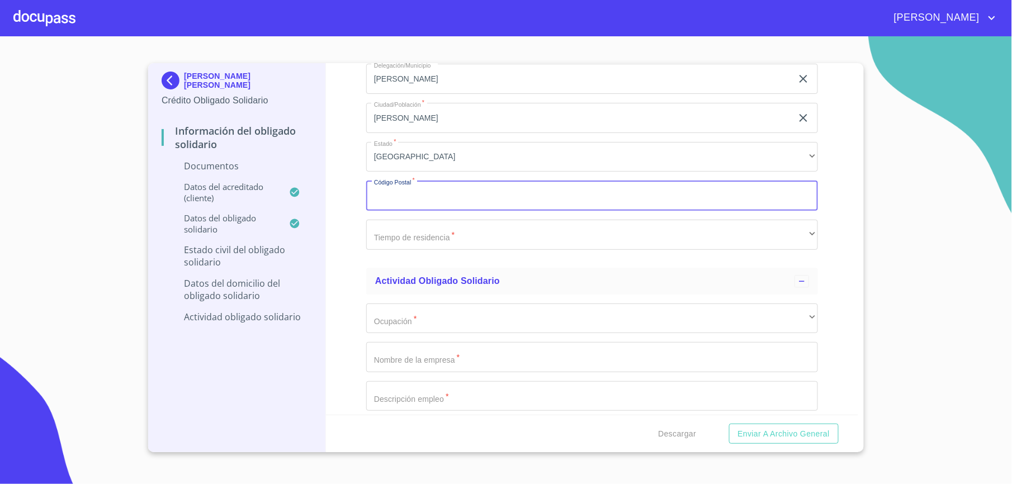
click at [412, 206] on input "Documento de identificación Obligado Solidario.   *" at bounding box center [592, 196] width 452 height 30
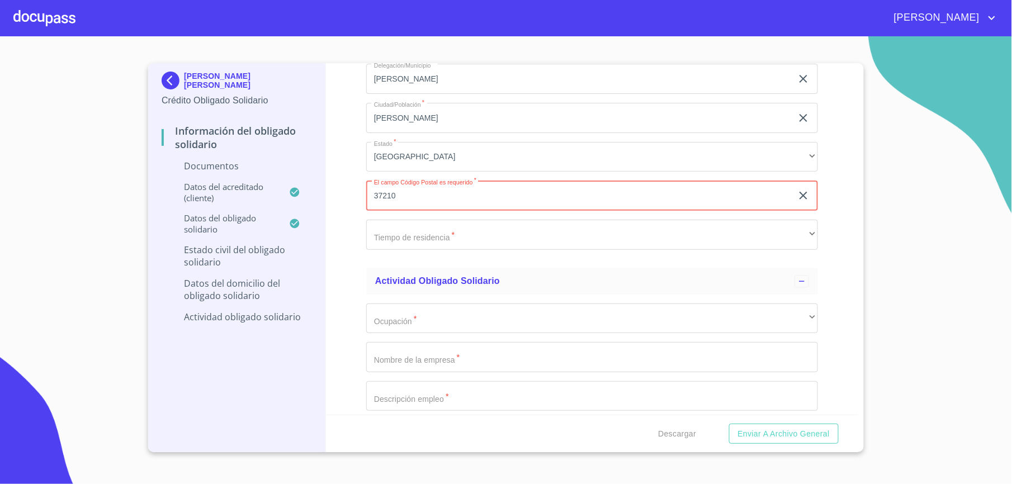
type input "37210"
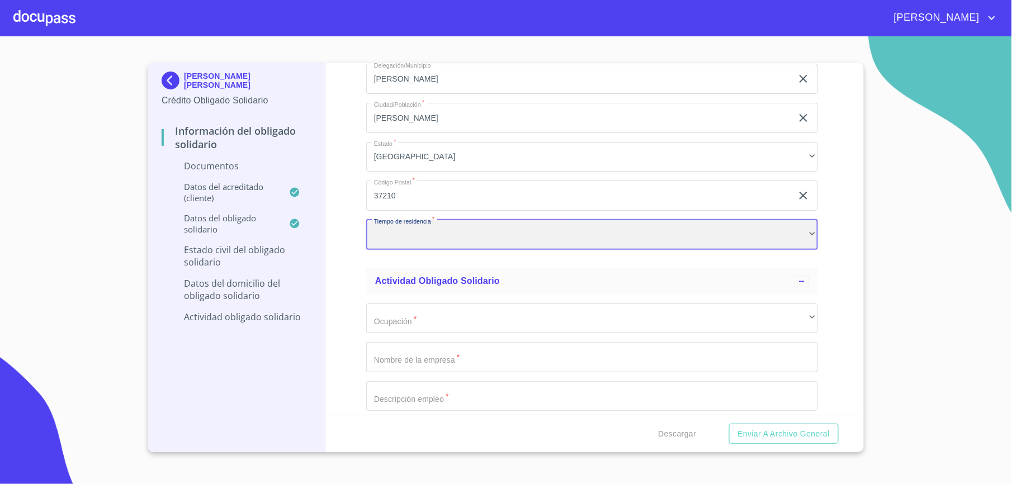
click at [419, 243] on div "​" at bounding box center [592, 235] width 452 height 30
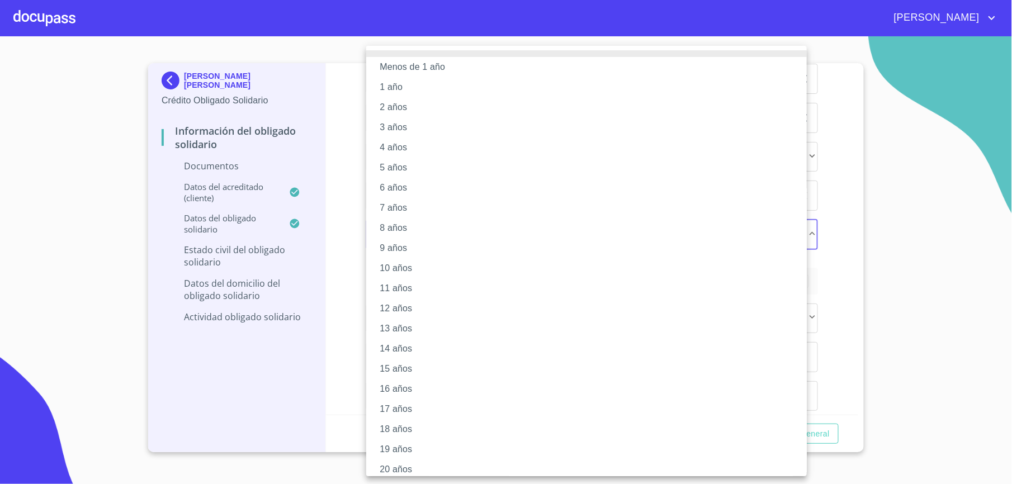
click at [414, 247] on li "9 años" at bounding box center [592, 248] width 452 height 20
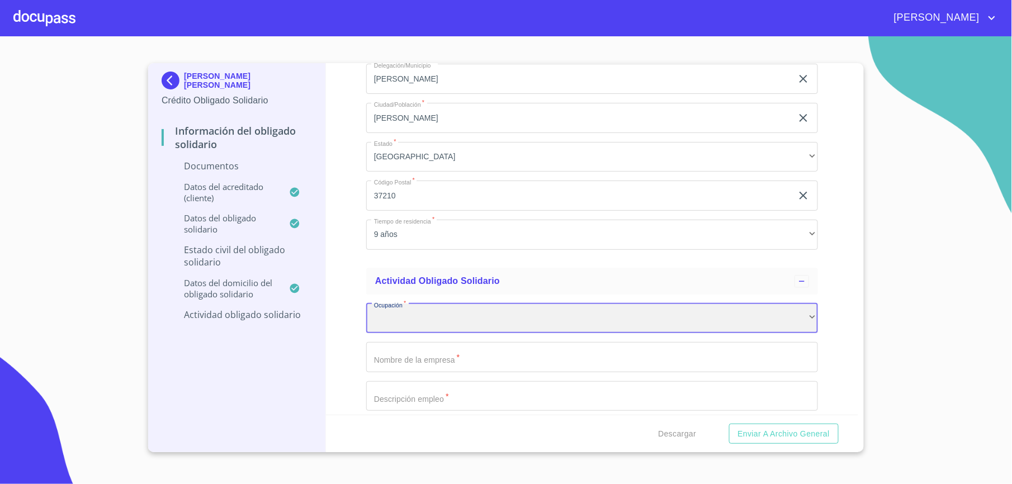
click at [377, 320] on div "​" at bounding box center [592, 319] width 452 height 30
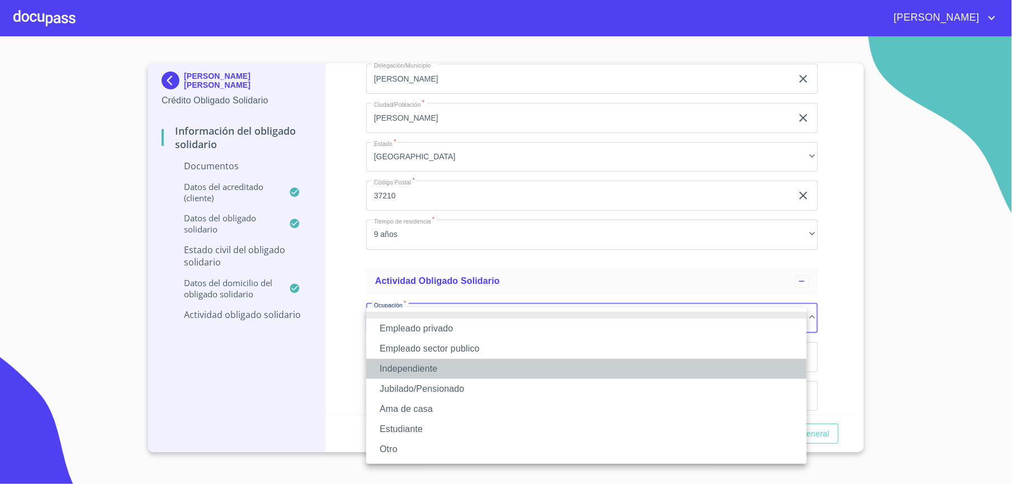
click at [415, 367] on li "Independiente" at bounding box center [586, 369] width 441 height 20
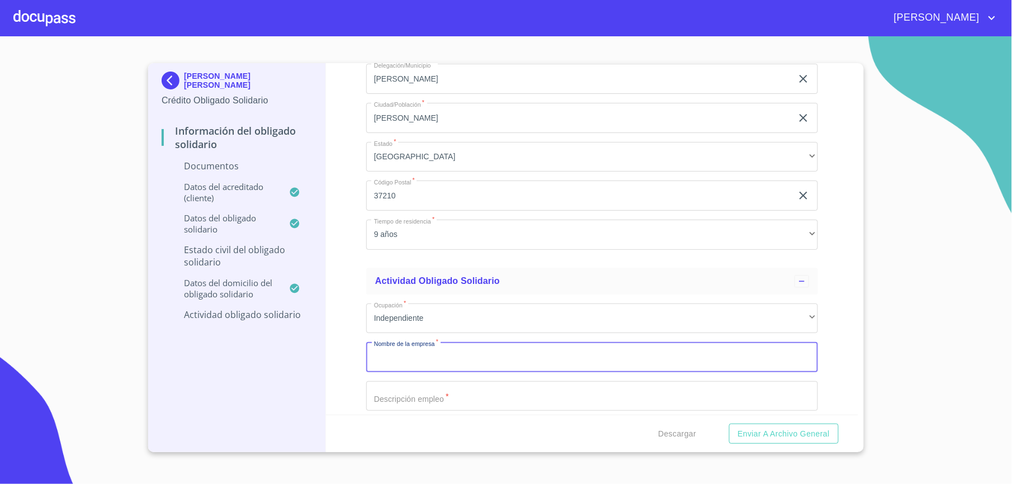
click at [415, 367] on input "Documento de identificación Obligado Solidario.   *" at bounding box center [592, 357] width 452 height 30
type input "TECNOVENTA BAJIO"
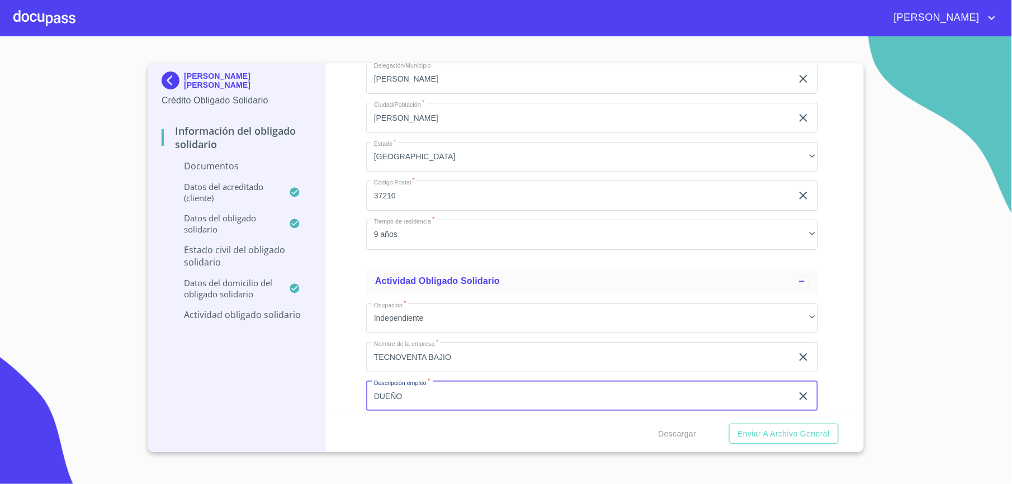
type input "DUEÑO"
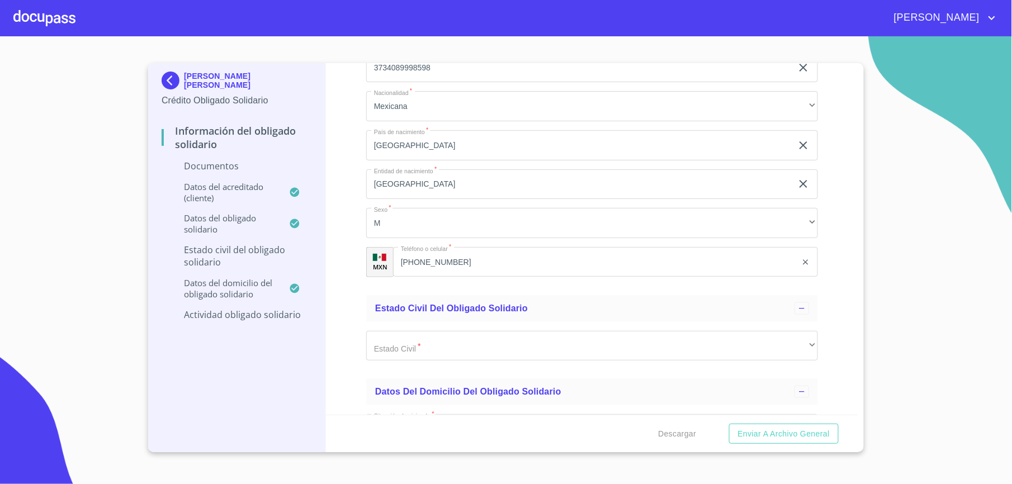
scroll to position [1739, 0]
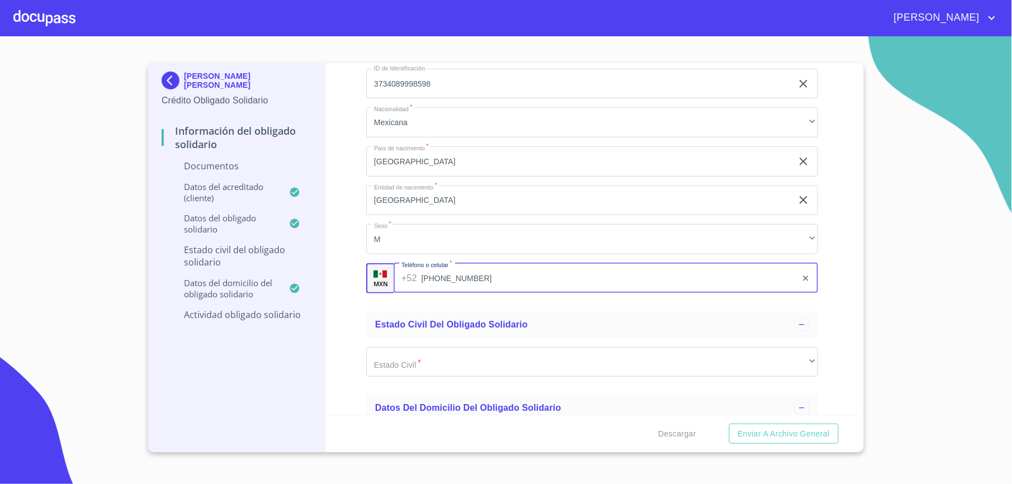
drag, startPoint x: 474, startPoint y: 281, endPoint x: 359, endPoint y: 280, distance: 115.8
click at [359, 280] on div "Información del Obligado Solidario Documentos Documento de identificación Oblig…" at bounding box center [592, 239] width 533 height 352
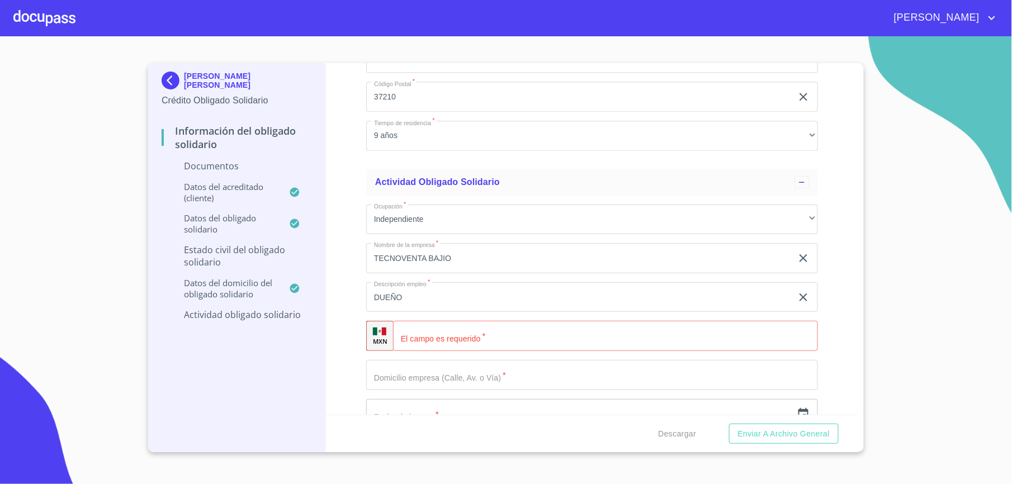
scroll to position [2524, 0]
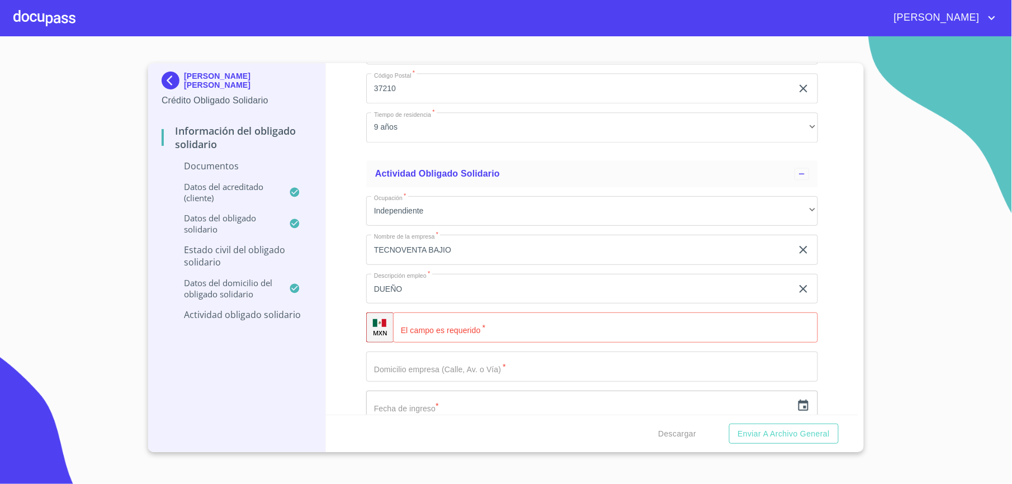
click at [488, 335] on input "Documento de identificación Obligado Solidario.   *" at bounding box center [605, 328] width 425 height 30
paste input "[PHONE_NUMBER]"
type input "[PHONE_NUMBER]"
click at [546, 372] on input "Documento de identificación Obligado Solidario.   *" at bounding box center [592, 367] width 452 height 30
type input "B"
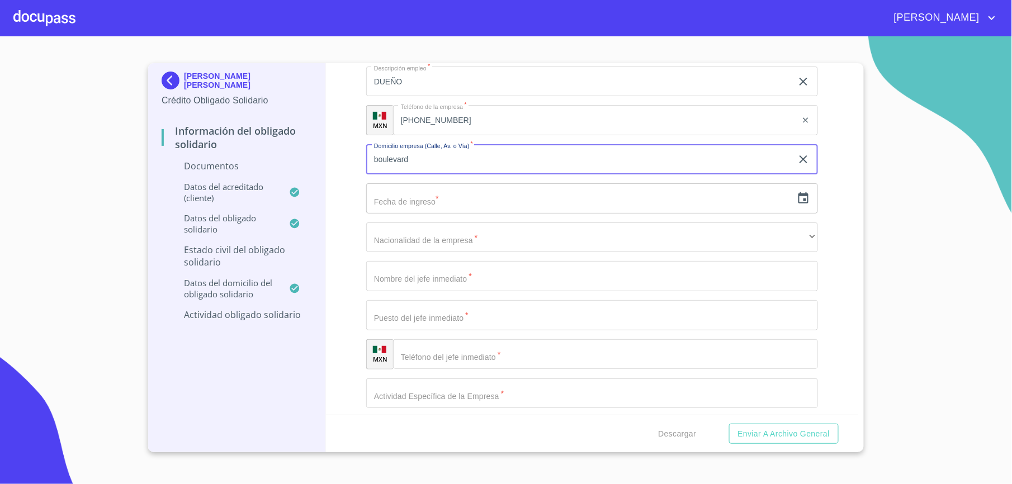
scroll to position [2748, 0]
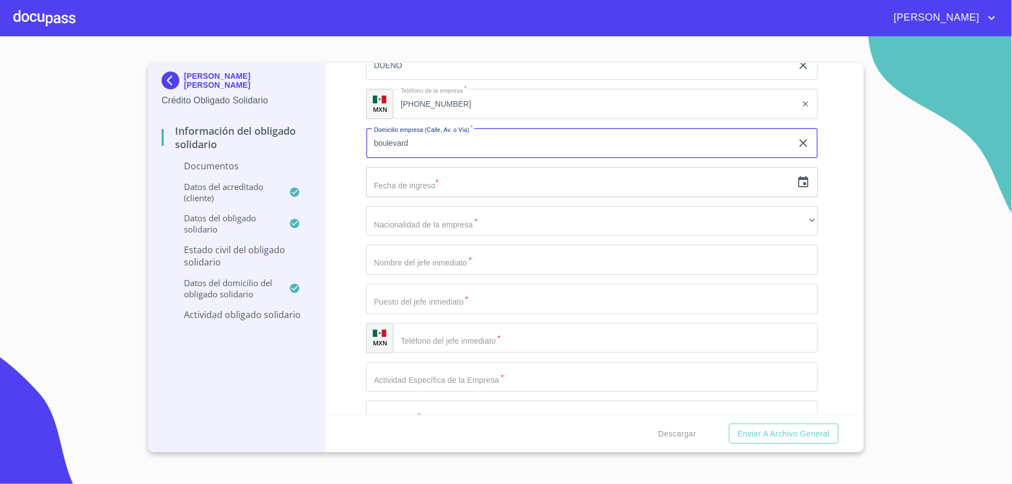
drag, startPoint x: 411, startPoint y: 148, endPoint x: 319, endPoint y: 153, distance: 91.9
click at [319, 153] on div "[PERSON_NAME] [PERSON_NAME] Crédito Obligado Solidario Información del Obligado…" at bounding box center [503, 257] width 710 height 389
paste input "BLVD [PERSON_NAME]"
type input "BLVD [PERSON_NAME]"
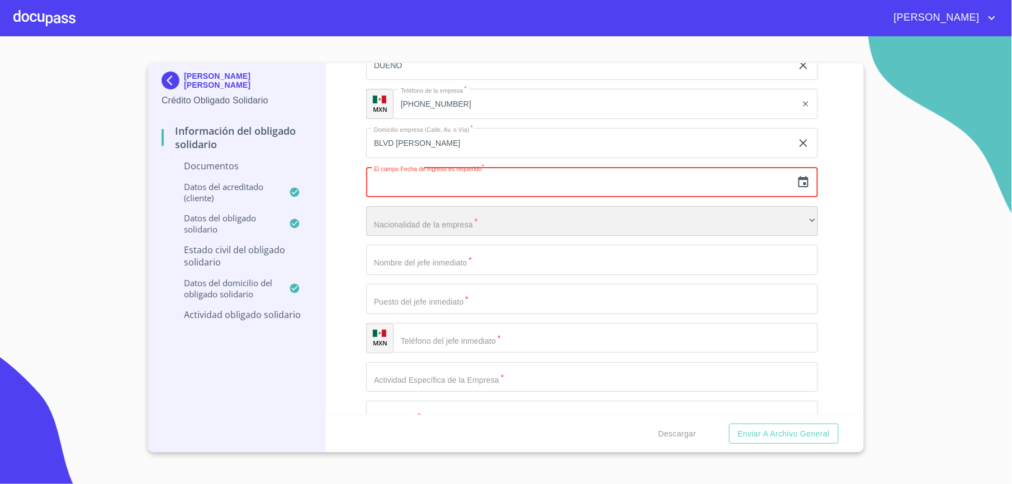
click at [426, 223] on div "​" at bounding box center [592, 221] width 452 height 30
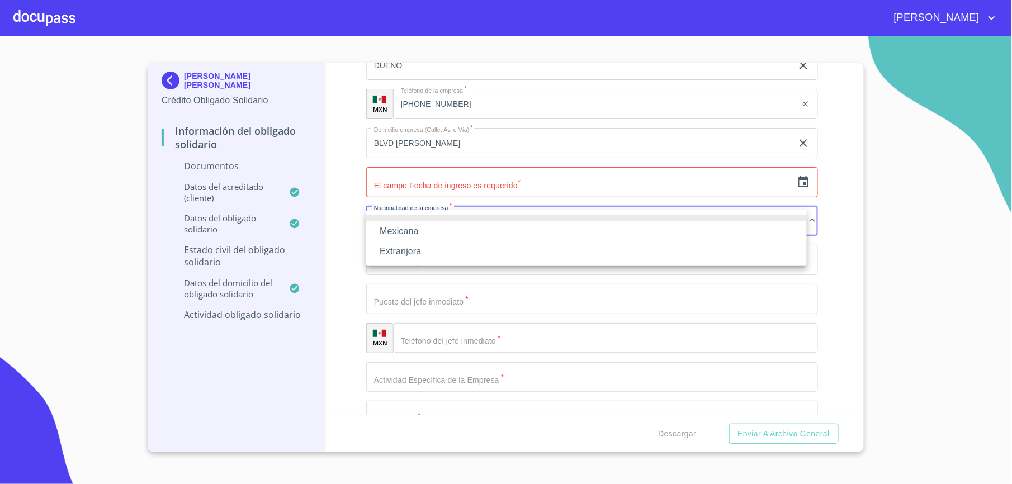
click at [417, 233] on li "Mexicana" at bounding box center [586, 232] width 441 height 20
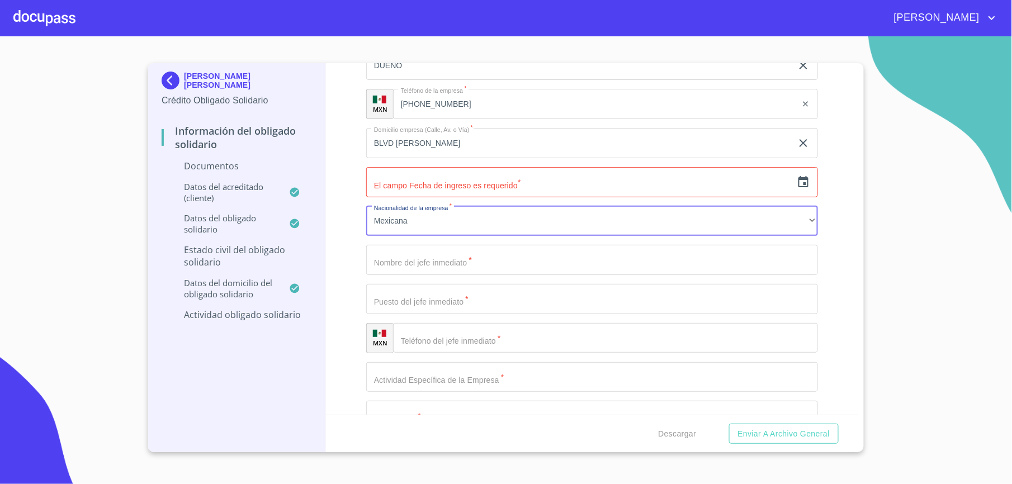
click at [458, 263] on input "Documento de identificación Obligado Solidario.   *" at bounding box center [592, 260] width 452 height 30
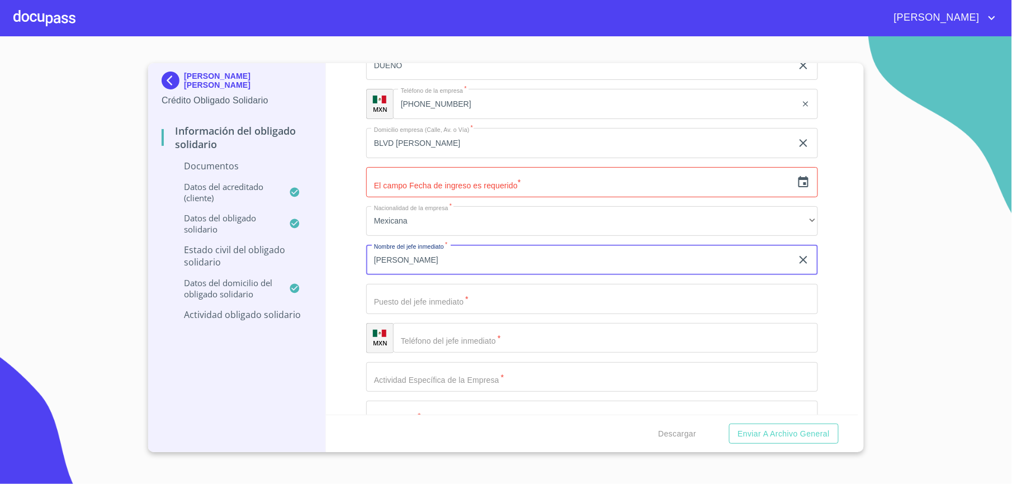
type input "[PERSON_NAME]"
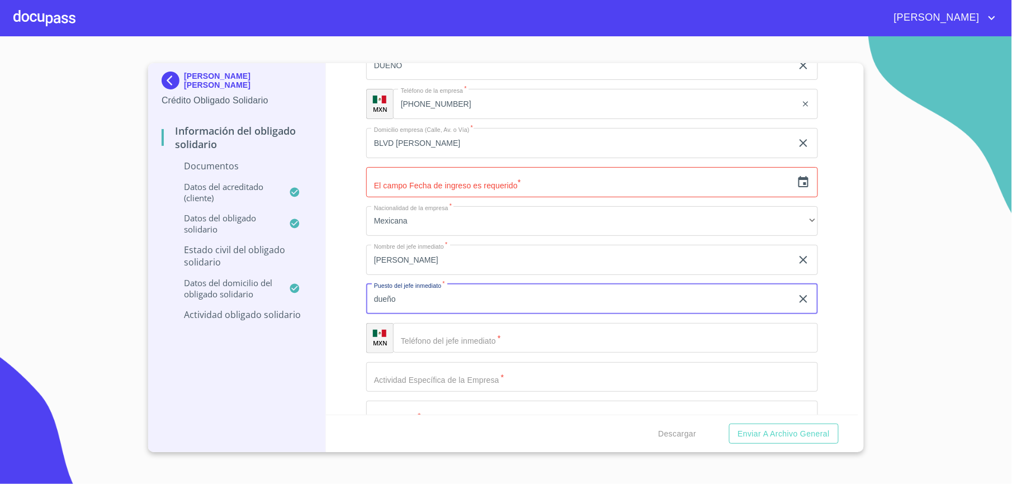
type input "dueño"
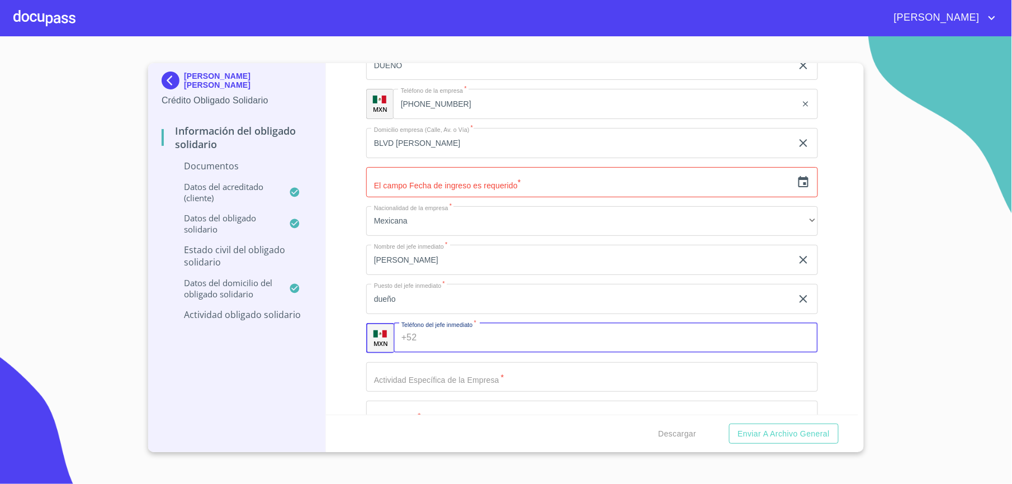
paste input "(BL)[PERSON_NAME]"
type input "(BL)[PERSON_NAME]"
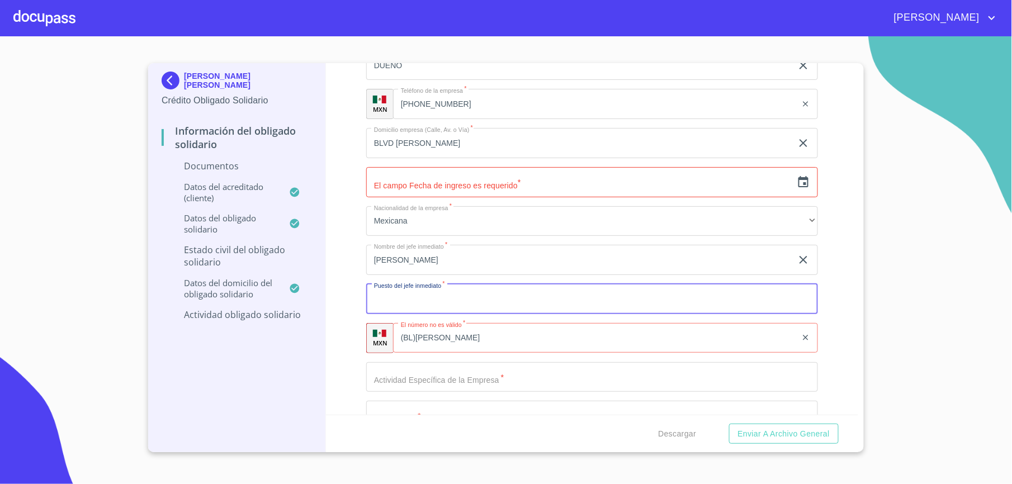
click at [463, 292] on input "Documento de identificación Obligado Solidario.   *" at bounding box center [592, 299] width 452 height 30
type input "dueño"
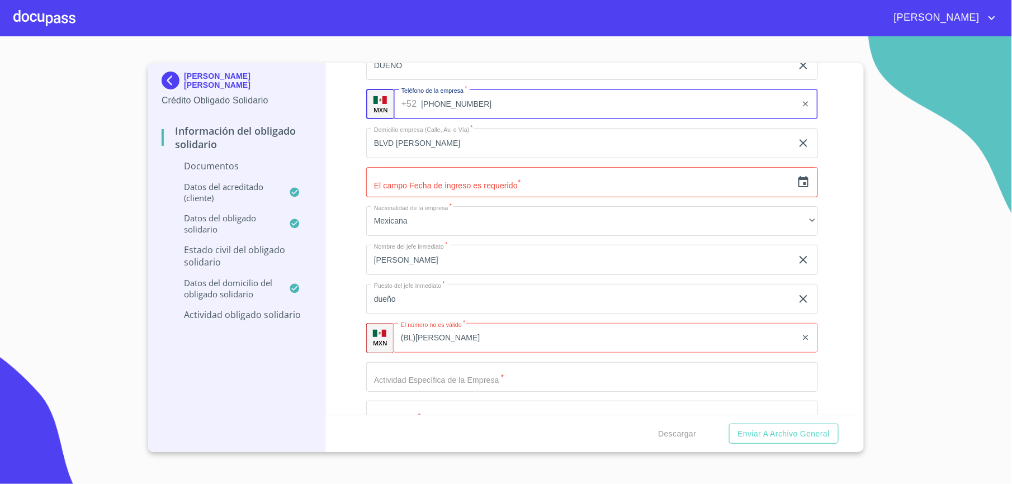
drag, startPoint x: 454, startPoint y: 107, endPoint x: 412, endPoint y: 108, distance: 42.5
click at [412, 108] on div "[PHONE_NUMBER] ​" at bounding box center [606, 104] width 425 height 30
click at [482, 101] on input "[PHONE_NUMBER]" at bounding box center [608, 104] width 375 height 30
drag, startPoint x: 480, startPoint y: 103, endPoint x: 421, endPoint y: 107, distance: 59.4
click at [421, 107] on input "[PHONE_NUMBER]" at bounding box center [608, 104] width 375 height 30
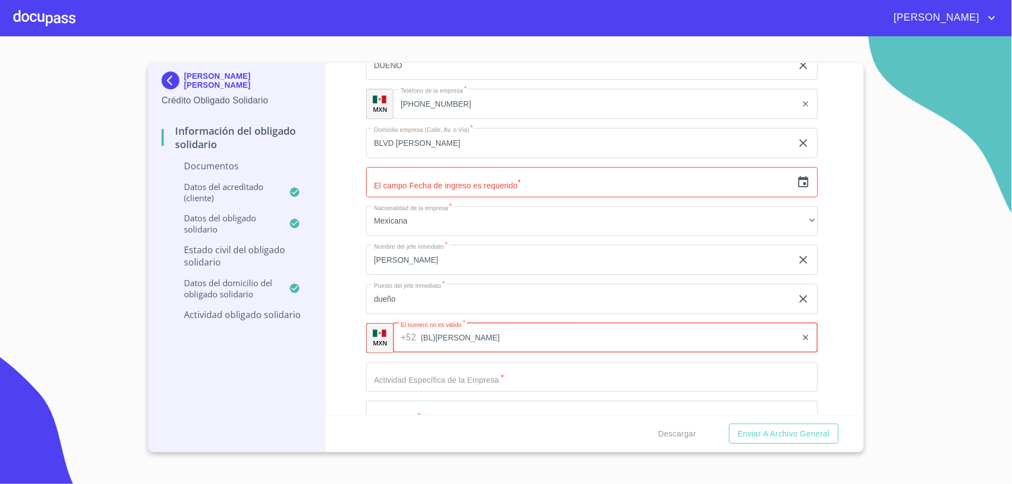
drag, startPoint x: 475, startPoint y: 343, endPoint x: 378, endPoint y: 350, distance: 97.0
click at [378, 350] on div "MXN El número no [PERSON_NAME]   * +52 (BL)[PERSON_NAME] ​" at bounding box center [592, 338] width 452 height 30
drag, startPoint x: 508, startPoint y: 337, endPoint x: 499, endPoint y: 338, distance: 9.0
click at [499, 338] on input "(BL)[PERSON_NAME]" at bounding box center [609, 338] width 376 height 30
drag, startPoint x: 500, startPoint y: 338, endPoint x: 408, endPoint y: 332, distance: 91.9
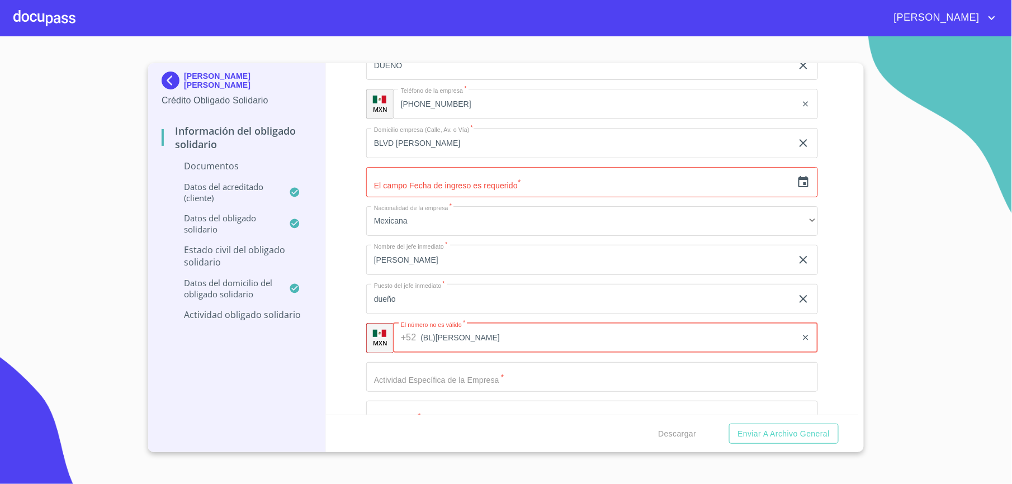
click at [413, 336] on div "+52 (BL)[PERSON_NAME] ​" at bounding box center [605, 338] width 425 height 30
paste input "[PHONE_NUMBER]"
type input "[PHONE_NUMBER]"
click at [419, 376] on input "Documento de identificación Obligado Solidario.   *" at bounding box center [592, 377] width 452 height 30
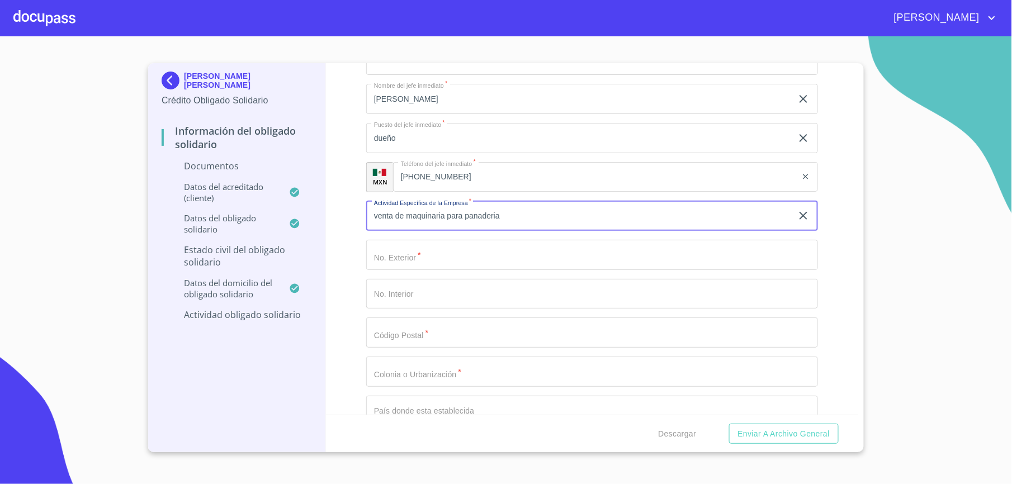
type input "venta de maquinaria para panaderia"
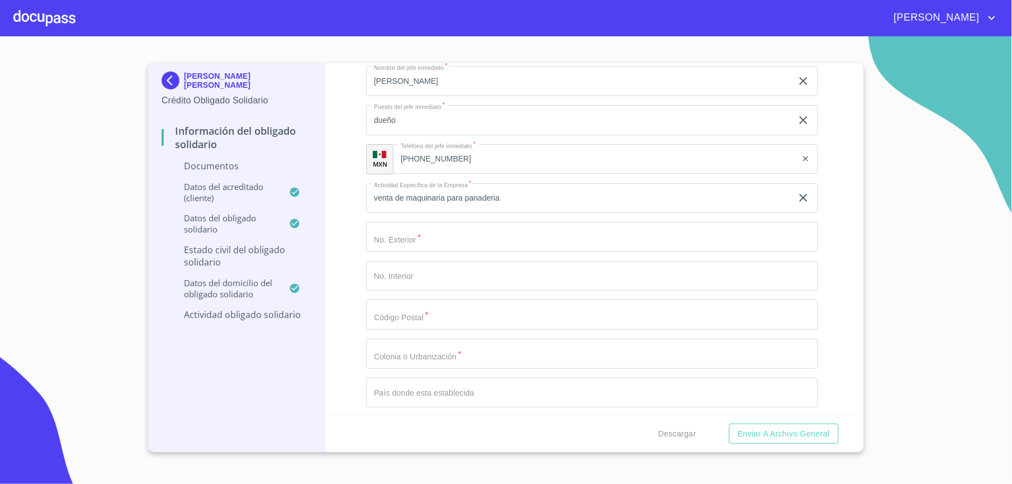
click at [846, 408] on div "Información del Obligado Solidario Documentos Documento de identificación Oblig…" at bounding box center [592, 239] width 533 height 352
click at [398, 238] on input "Documento de identificación Obligado Solidario.   *" at bounding box center [592, 237] width 452 height 30
type input "1712"
click at [395, 321] on input "Documento de identificación Obligado Solidario.   *" at bounding box center [592, 315] width 452 height 30
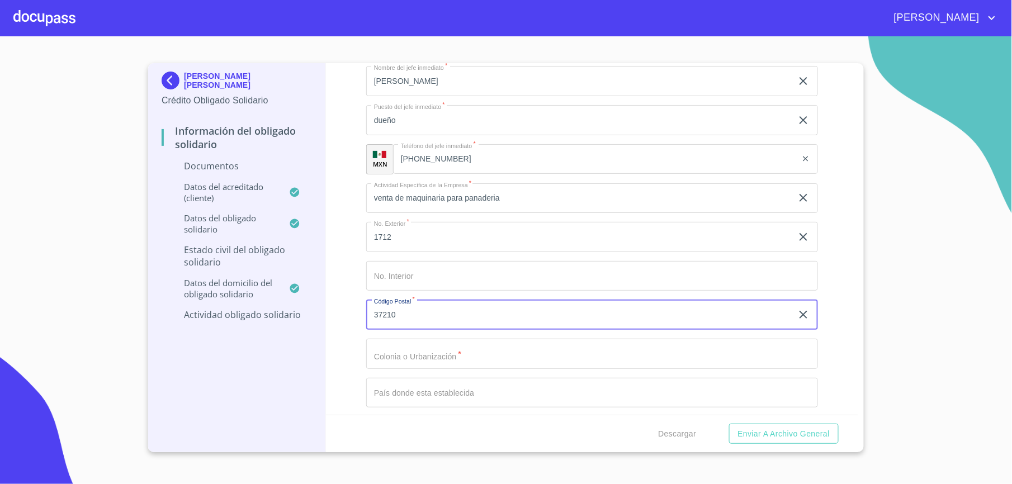
type input "37210"
click at [433, 361] on input "Documento de identificación Obligado Solidario.   *" at bounding box center [592, 354] width 452 height 30
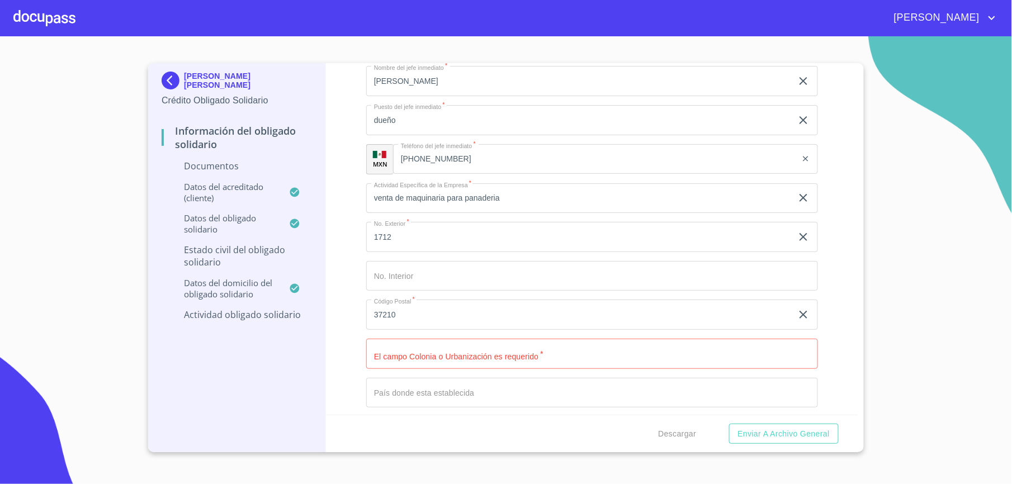
click at [437, 352] on input "Documento de identificación Obligado Solidario.   *" at bounding box center [592, 354] width 452 height 30
paste input "JARDINES DE LOS NARANJC"
type input "JARDINES DE LOS NARANJC"
click at [341, 364] on div "Información del Obligado Solidario Documentos Documento de identificación Oblig…" at bounding box center [592, 239] width 533 height 352
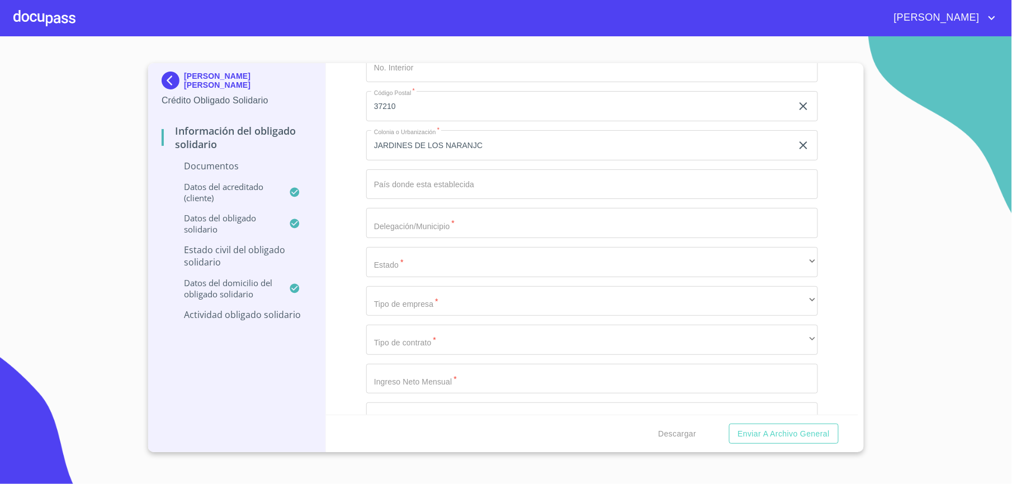
scroll to position [3166, 0]
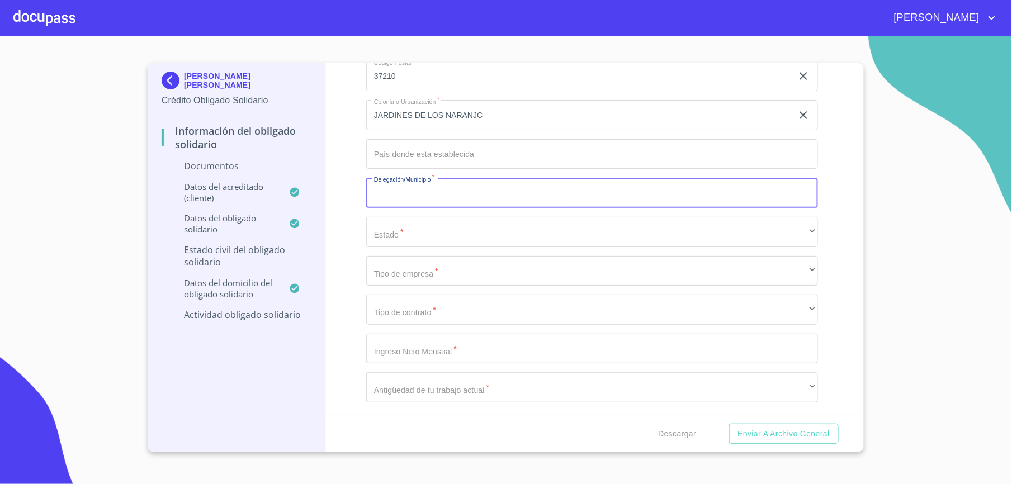
click at [474, 204] on input "Documento de identificación Obligado Solidario.   *" at bounding box center [592, 193] width 452 height 30
type input "[PERSON_NAME]"
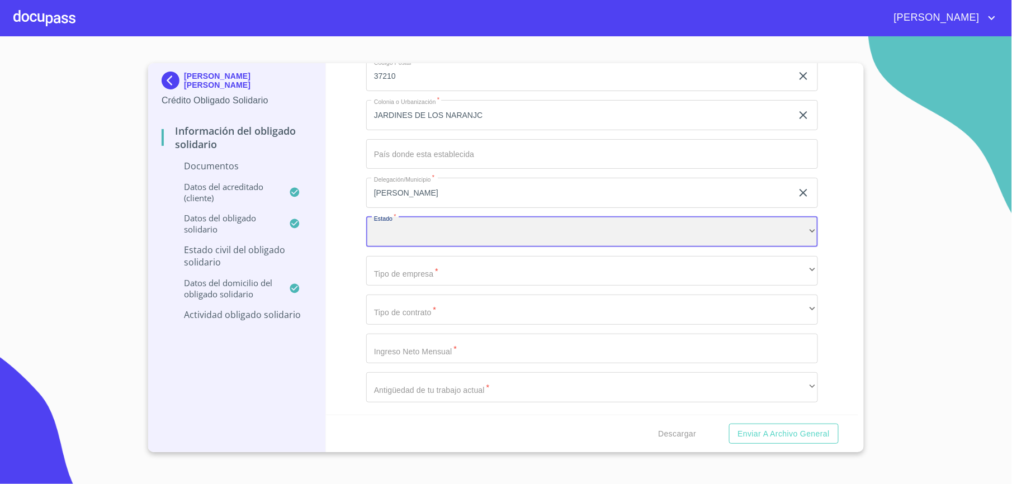
click at [549, 244] on div "​" at bounding box center [592, 232] width 452 height 30
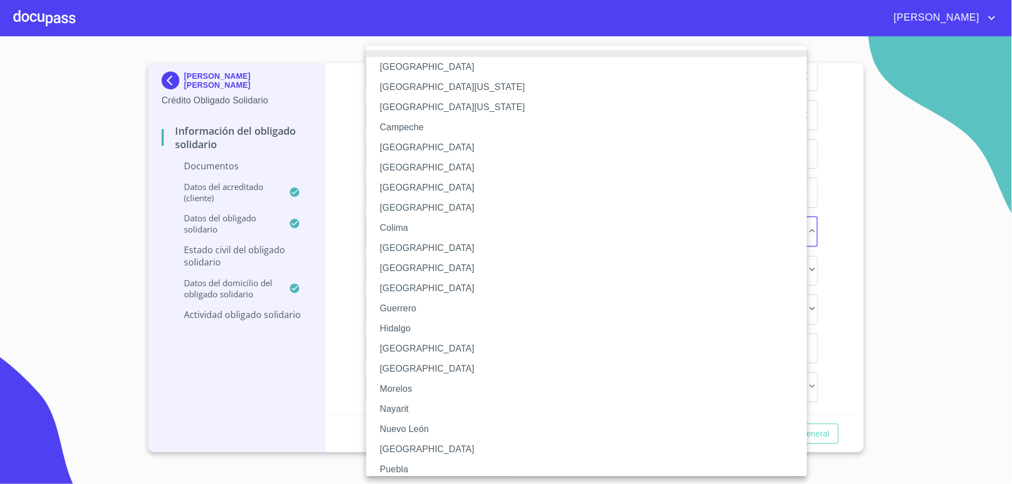
click at [425, 290] on li "[GEOGRAPHIC_DATA]" at bounding box center [592, 289] width 452 height 20
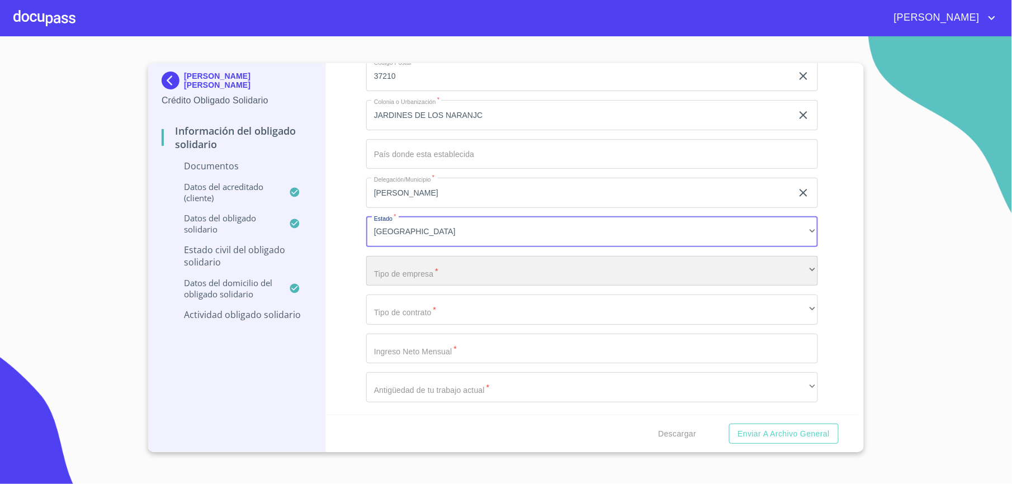
click at [421, 278] on div "​" at bounding box center [592, 271] width 452 height 30
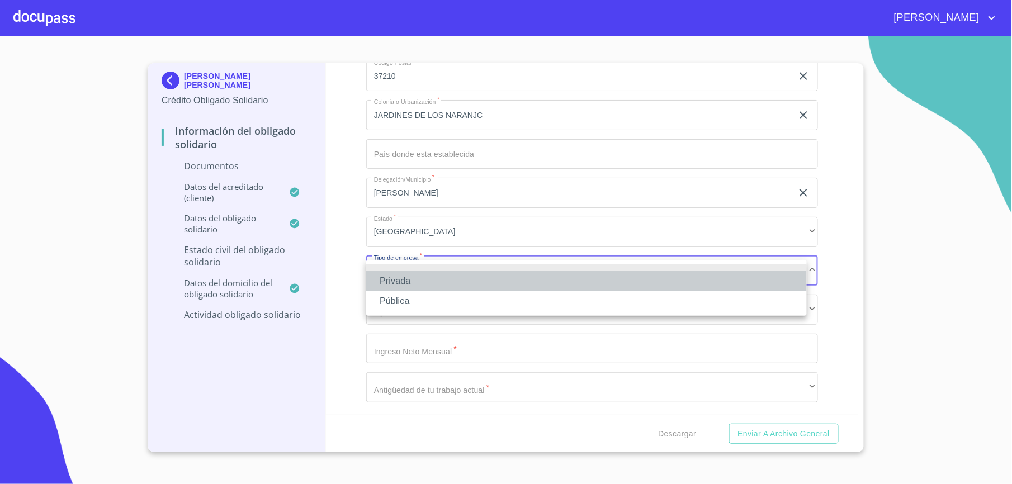
click at [421, 278] on li "Privada" at bounding box center [586, 281] width 441 height 20
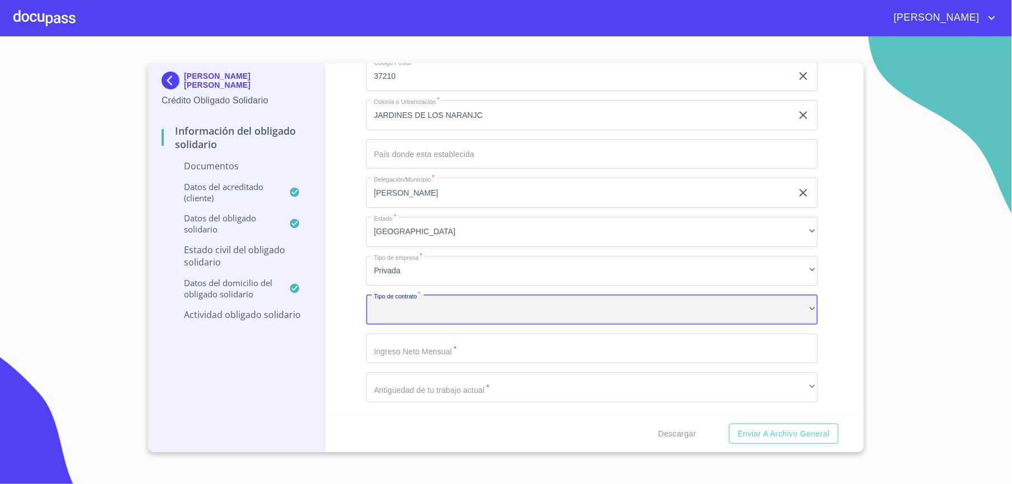
click at [439, 308] on div "​" at bounding box center [592, 310] width 452 height 30
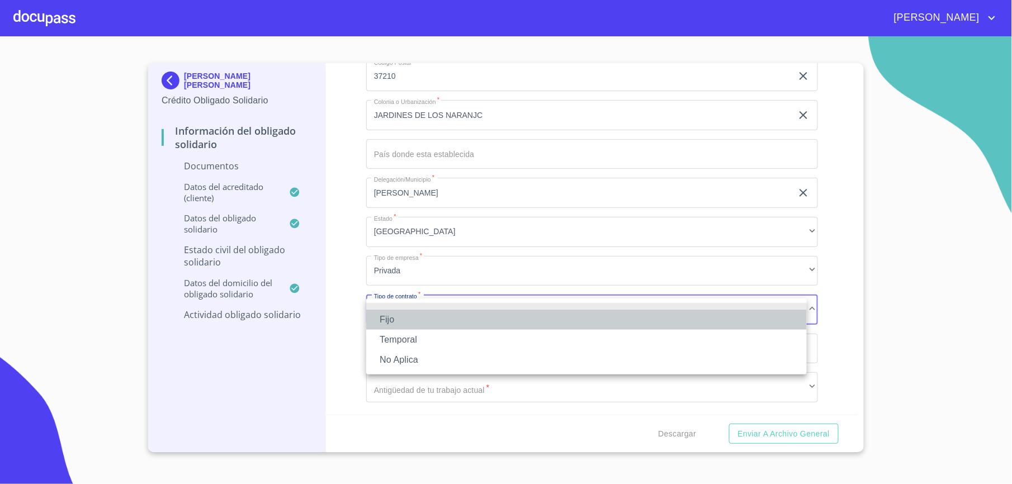
click at [416, 316] on li "Fijo" at bounding box center [586, 320] width 441 height 20
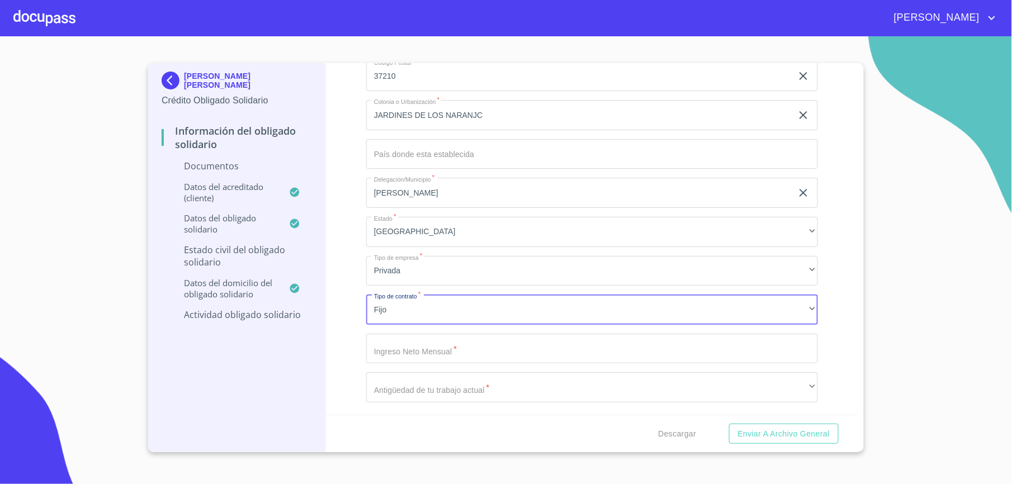
click at [418, 349] on input "Documento de identificación Obligado Solidario.   *" at bounding box center [592, 349] width 452 height 30
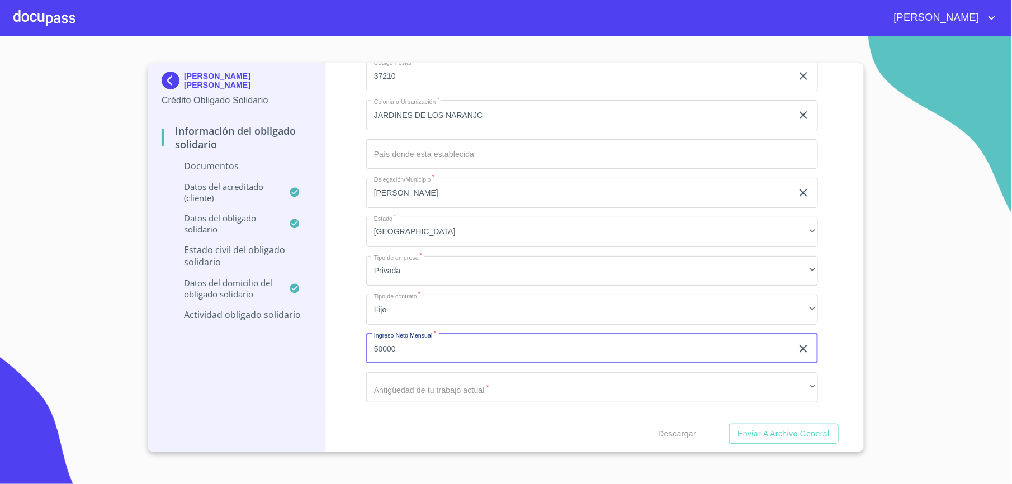
type input "50000"
click at [358, 321] on div "Información del Obligado Solidario Documentos Documento de identificación Oblig…" at bounding box center [592, 239] width 533 height 352
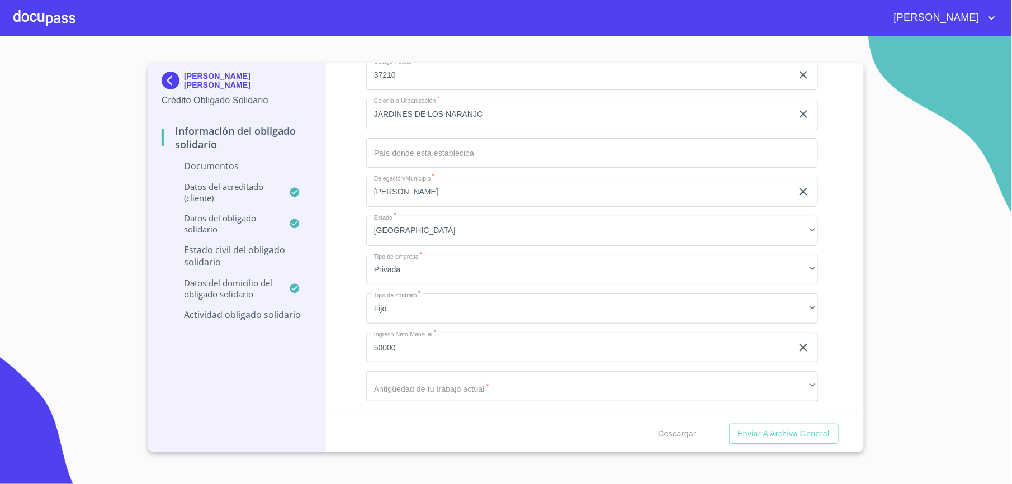
scroll to position [3169, 0]
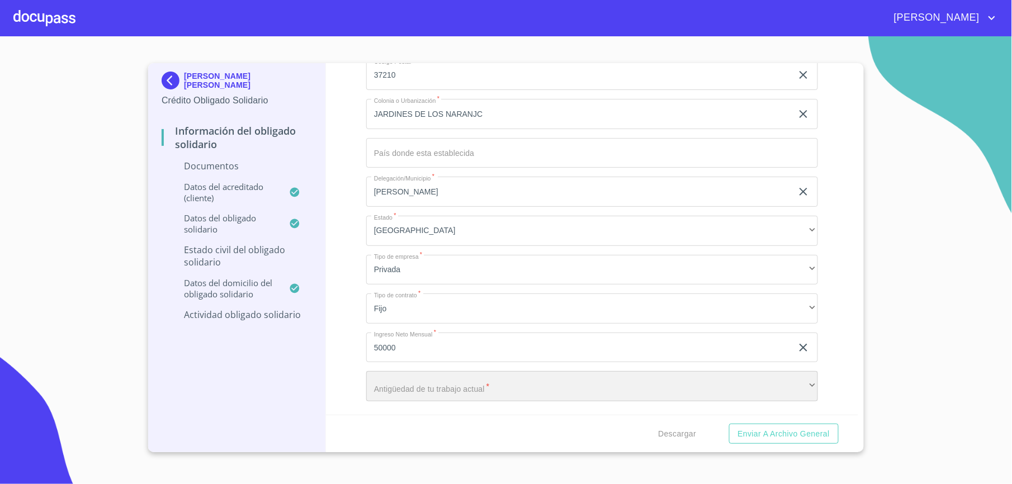
click at [663, 379] on div "​" at bounding box center [592, 386] width 452 height 30
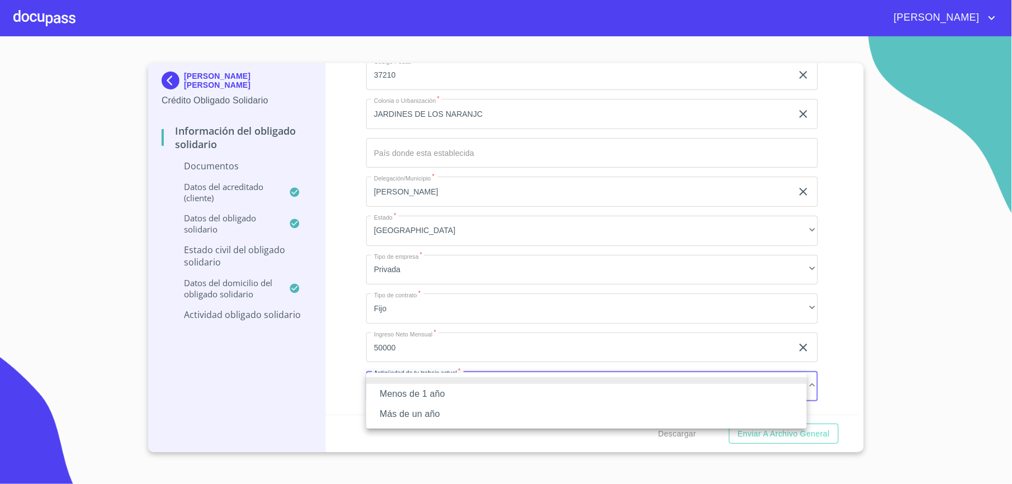
click at [405, 417] on li "Más de un año" at bounding box center [586, 414] width 441 height 20
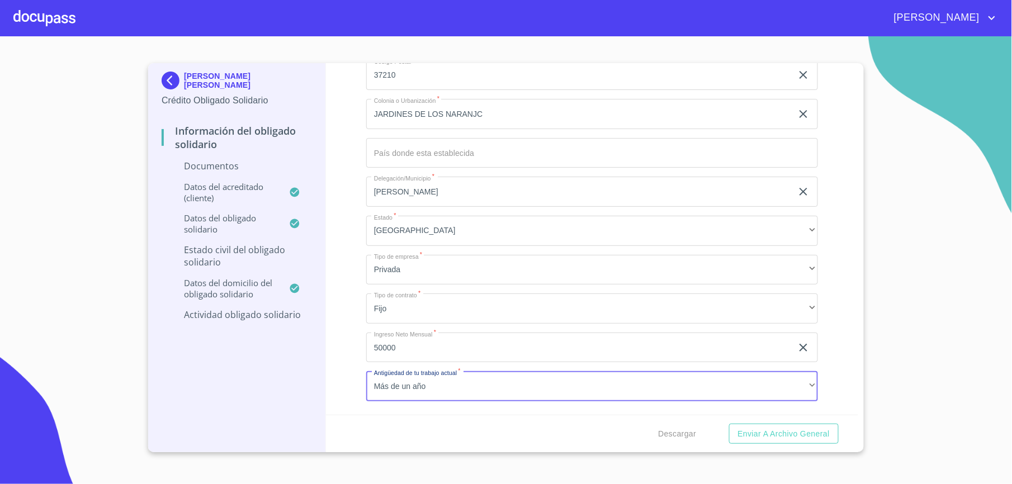
click at [355, 347] on div "Información del Obligado Solidario Documentos Documento de identificación Oblig…" at bounding box center [592, 239] width 533 height 352
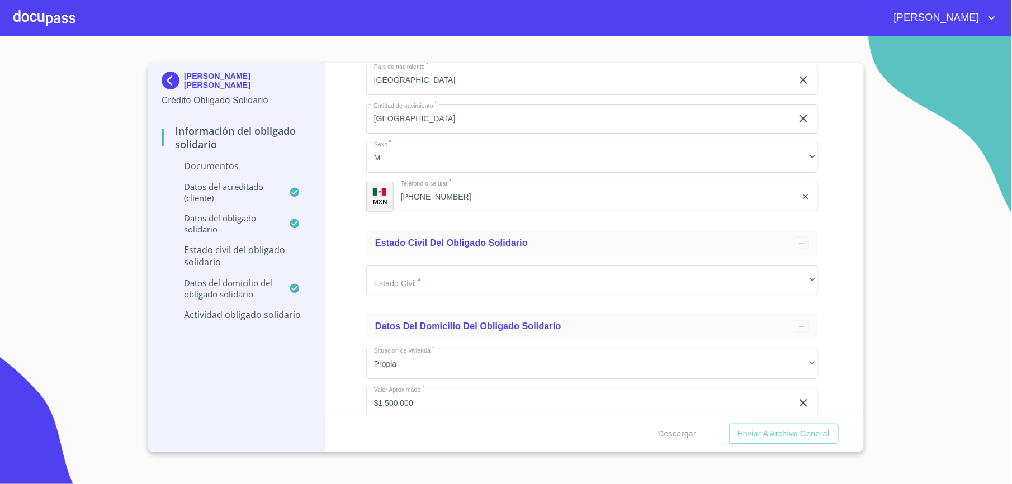
scroll to position [1812, 0]
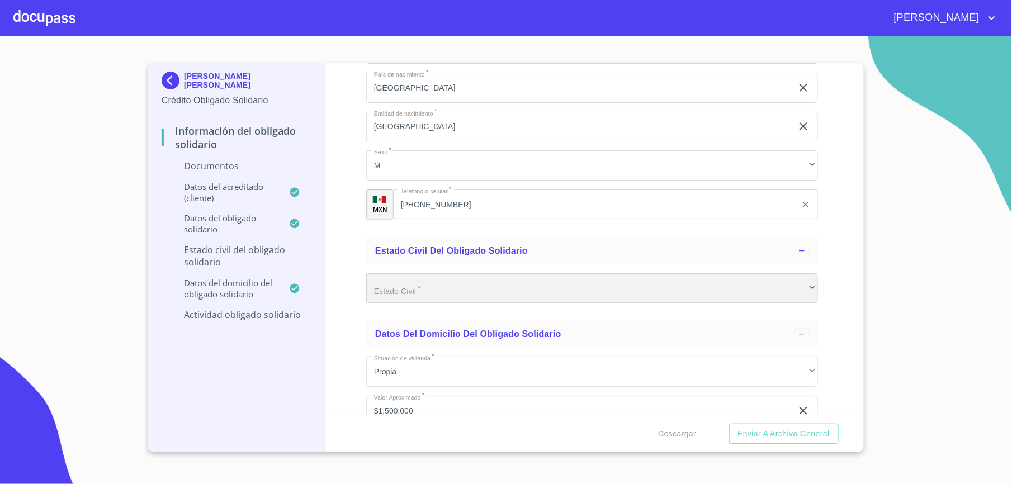
click at [563, 286] on div "​" at bounding box center [592, 289] width 452 height 30
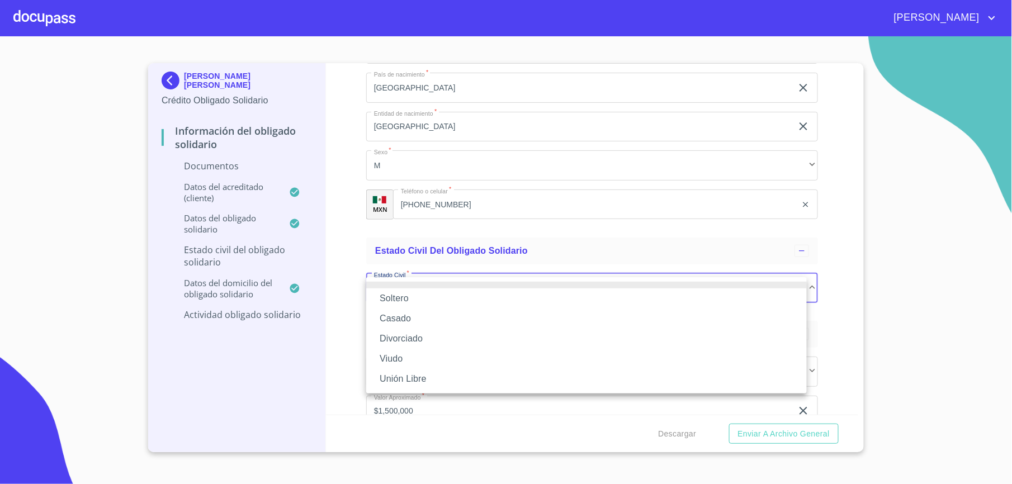
click at [414, 318] on li "Casado" at bounding box center [586, 319] width 441 height 20
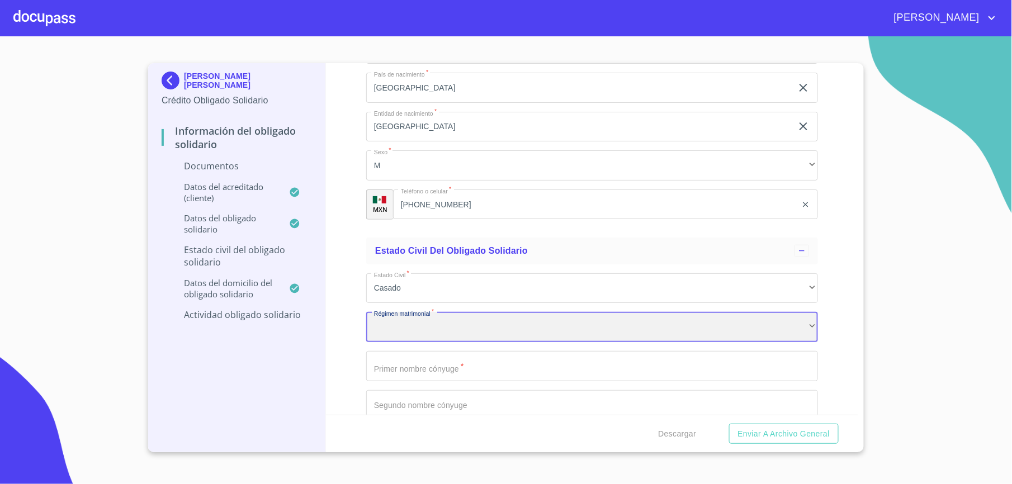
click at [417, 334] on div "​" at bounding box center [592, 327] width 452 height 30
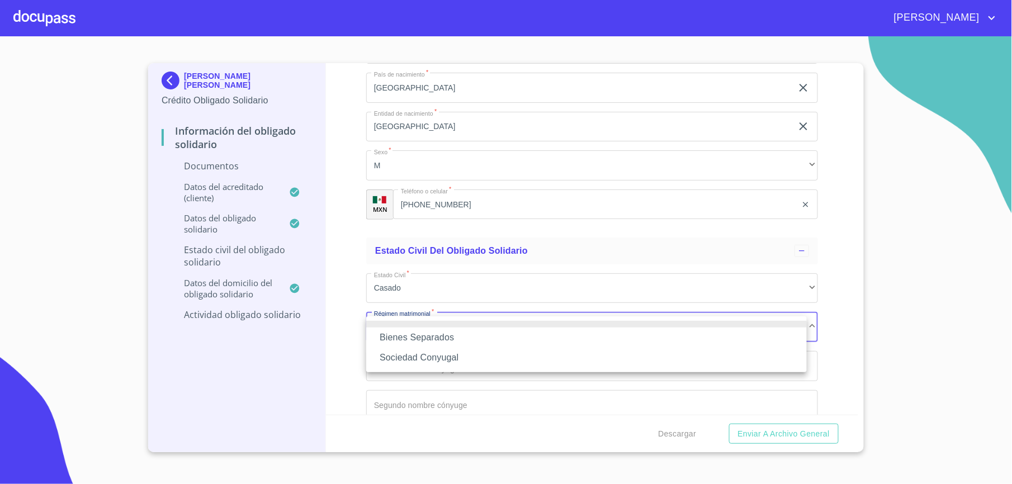
click at [424, 364] on li "Sociedad Conyugal" at bounding box center [586, 358] width 441 height 20
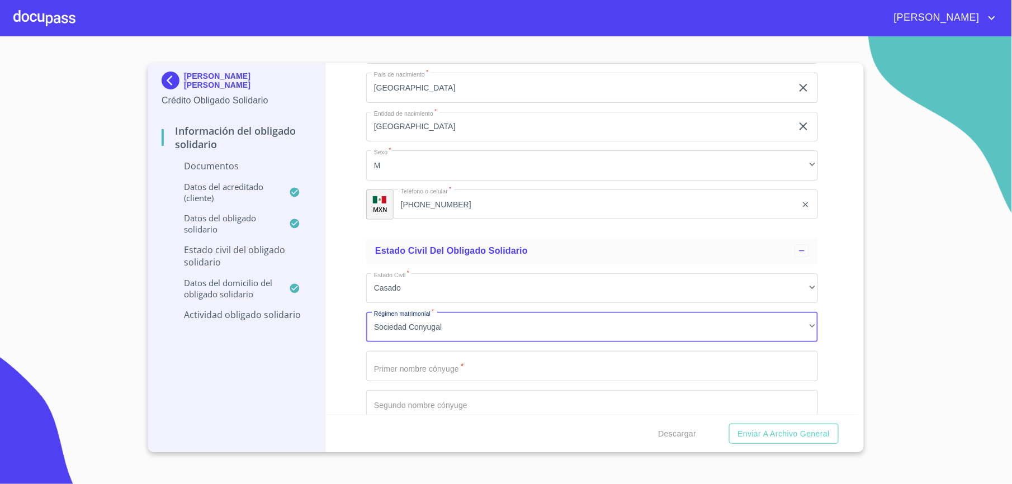
click at [426, 373] on input "Documento de identificación Obligado Solidario.   *" at bounding box center [592, 366] width 452 height 30
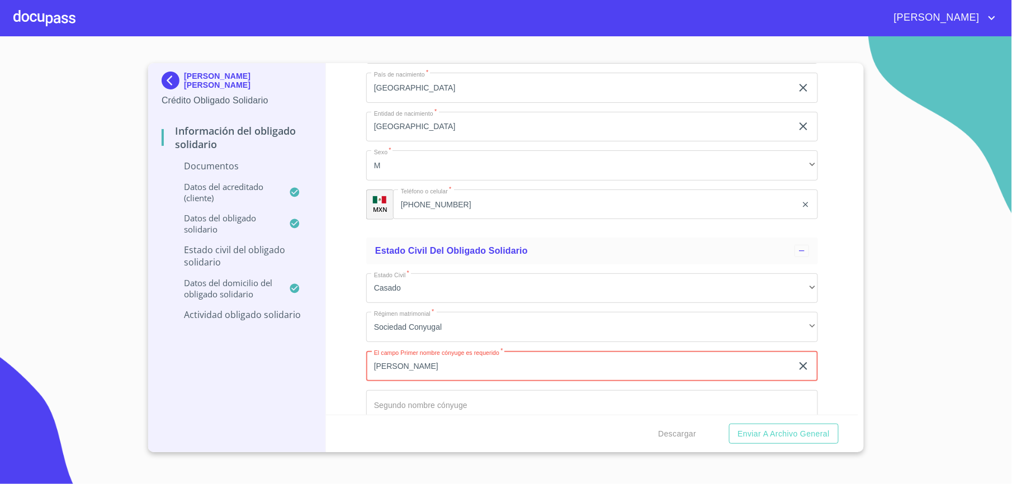
type input "[PERSON_NAME]"
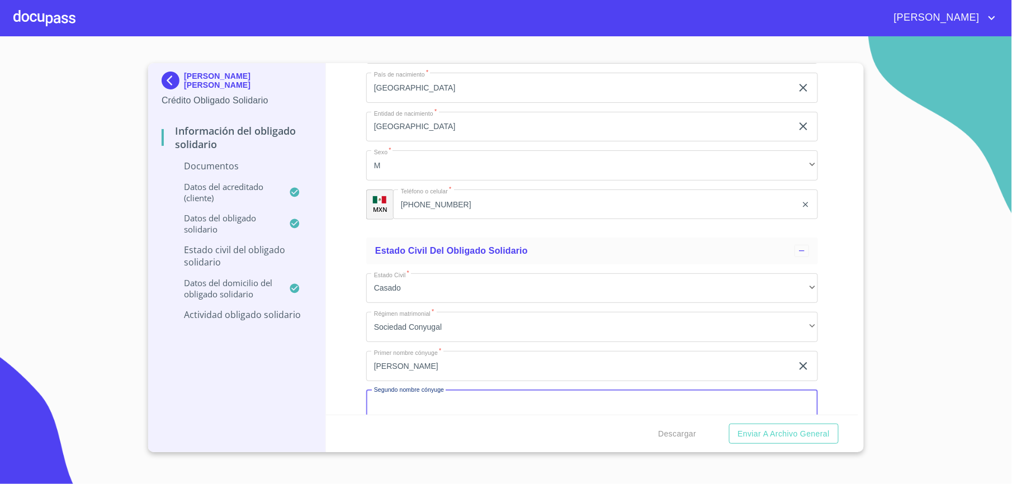
scroll to position [1820, 0]
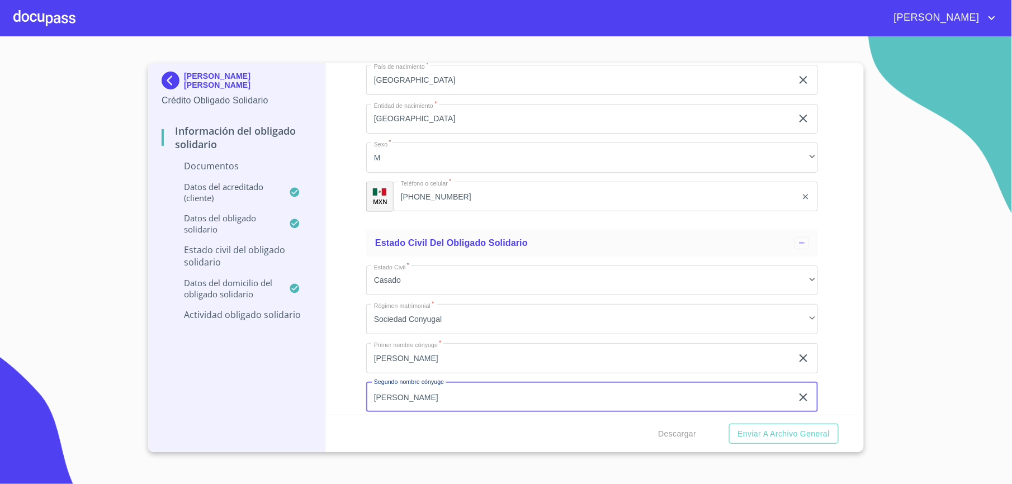
type input "[PERSON_NAME]"
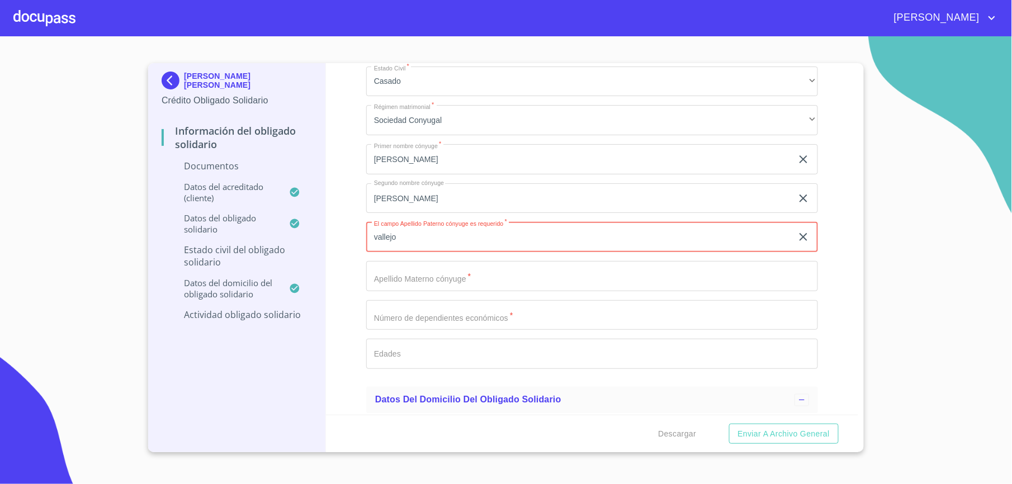
type input "vallejo"
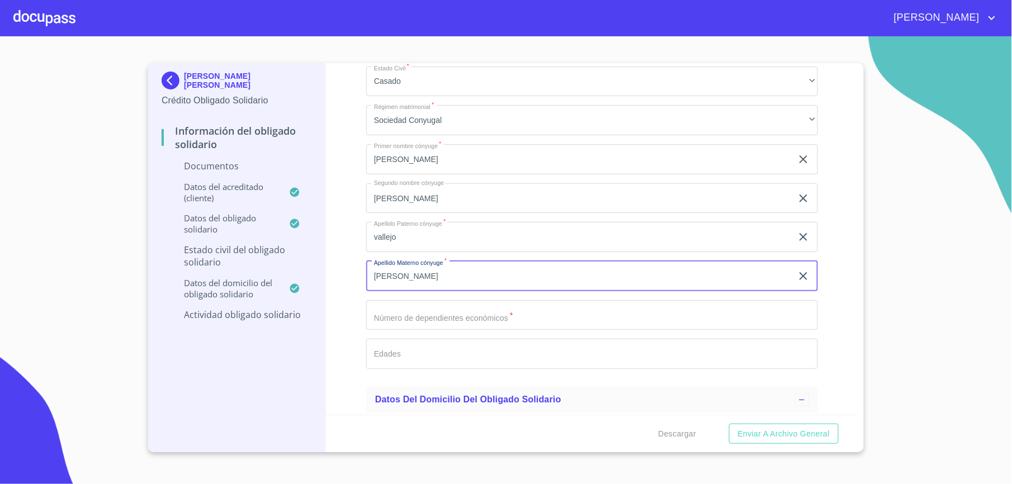
type input "[PERSON_NAME]"
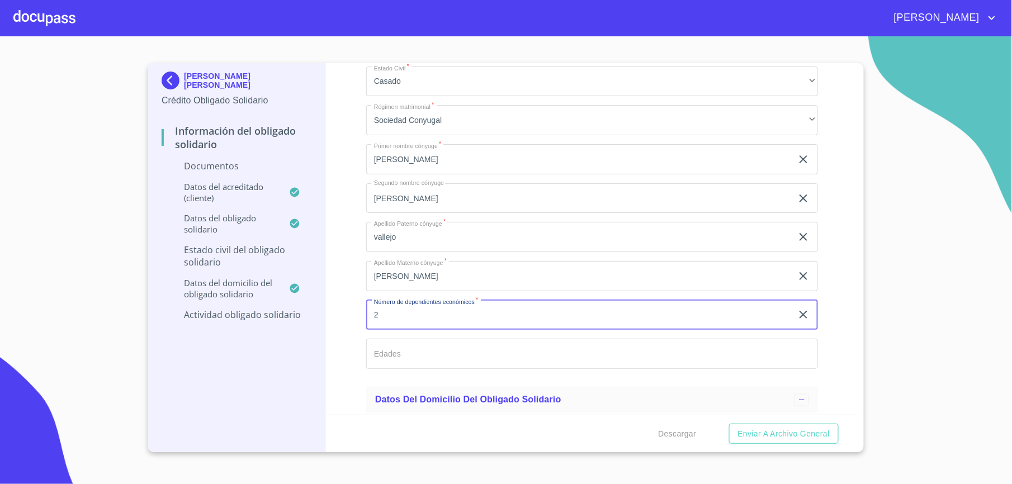
type input "2"
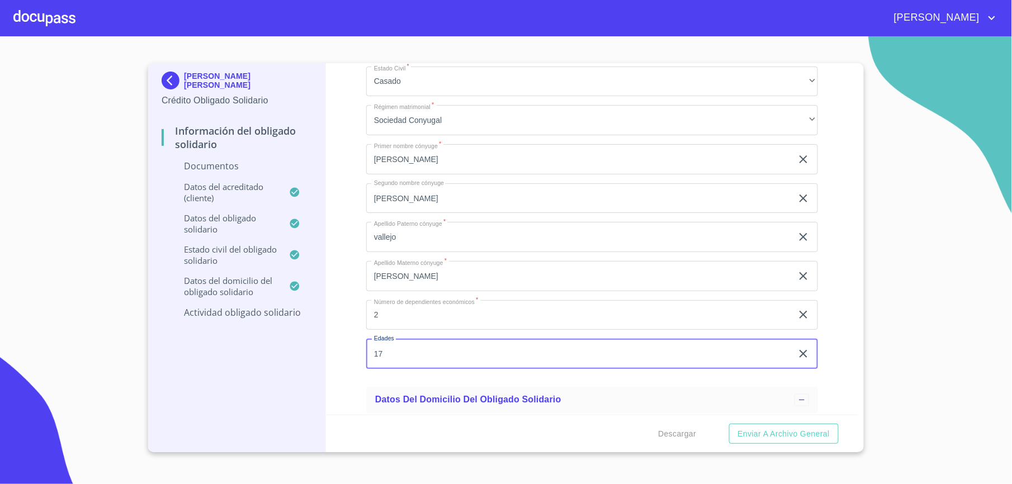
type input "17"
click at [346, 322] on div "Información del Obligado Solidario Documentos Documento de identificación Oblig…" at bounding box center [592, 239] width 533 height 352
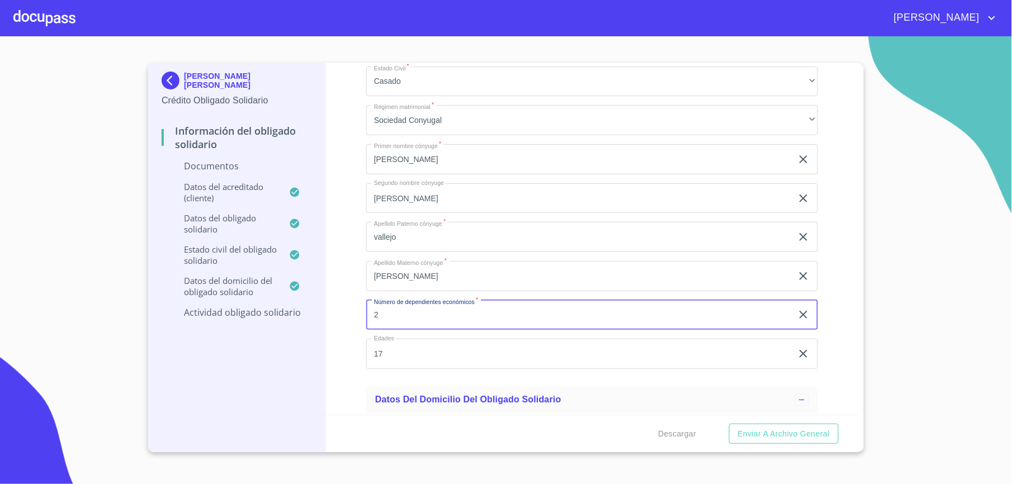
click at [388, 317] on input "2" at bounding box center [579, 315] width 426 height 30
type input "1"
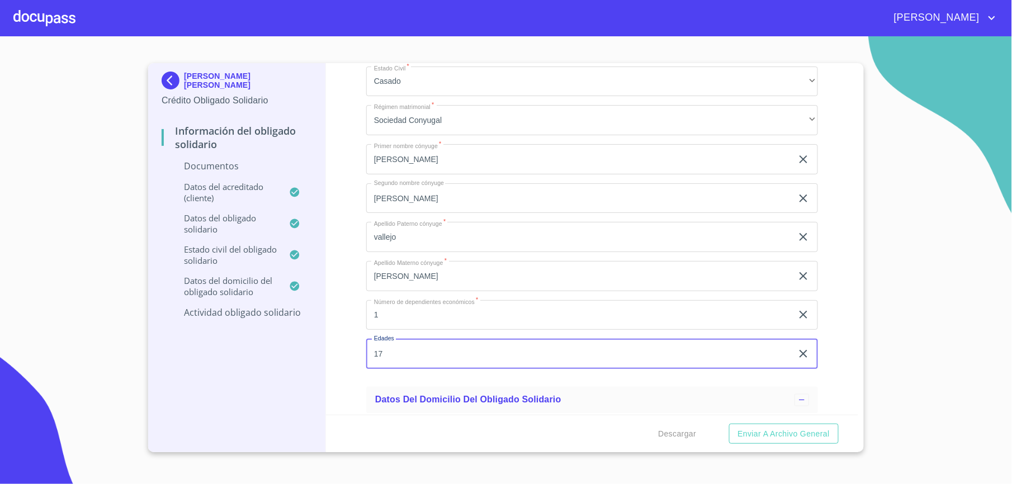
scroll to position [2020, 0]
drag, startPoint x: 847, startPoint y: 267, endPoint x: 852, endPoint y: 272, distance: 7.2
click at [852, 271] on div "Información del Obligado Solidario Documentos Documento de identificación Oblig…" at bounding box center [592, 239] width 533 height 352
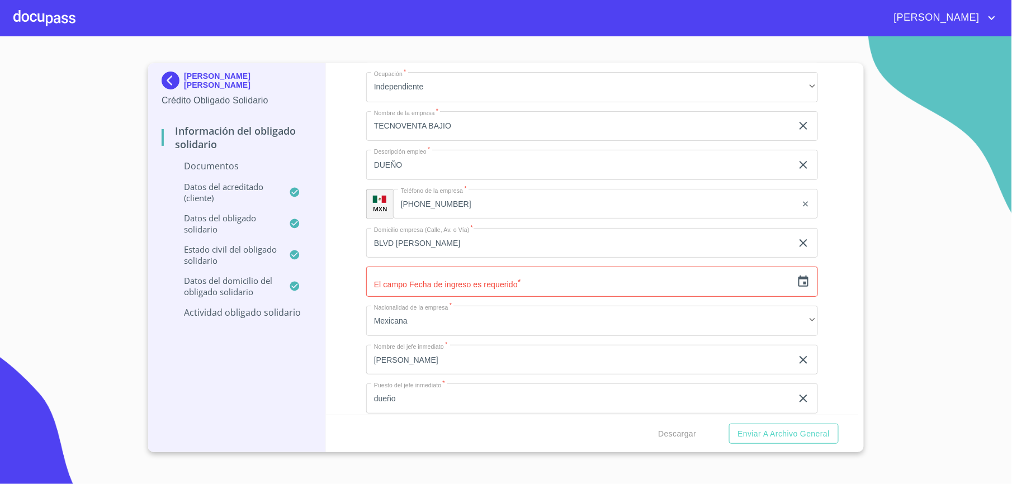
scroll to position [2930, 0]
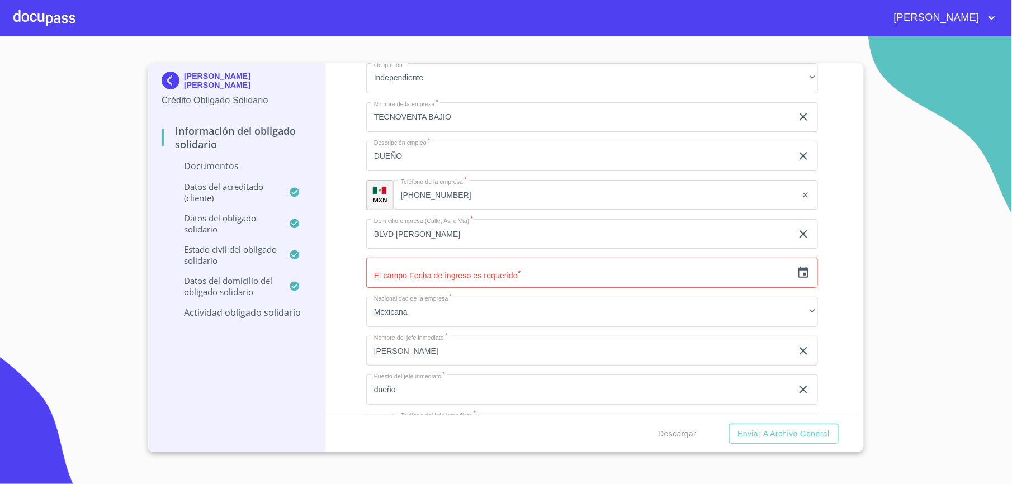
click at [797, 278] on icon "button" at bounding box center [803, 272] width 13 height 13
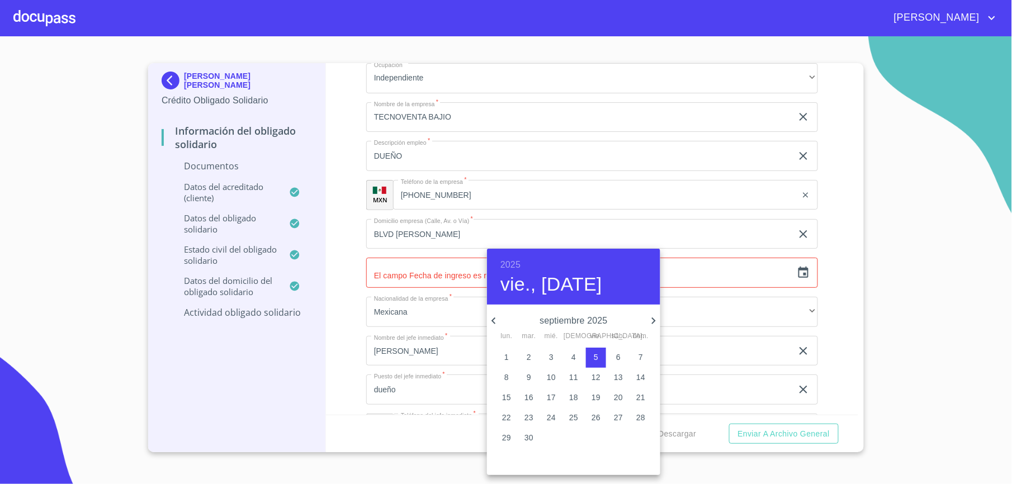
click at [521, 264] on div "2025 vie., [DATE]" at bounding box center [573, 277] width 173 height 56
click at [516, 262] on h6 "2025" at bounding box center [511, 265] width 20 height 16
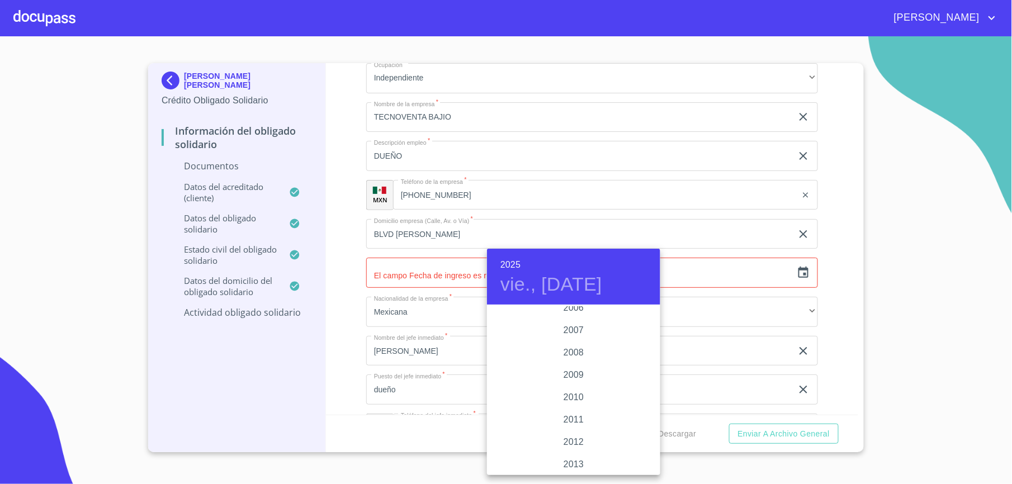
scroll to position [1792, 0]
click at [576, 318] on div "2005" at bounding box center [573, 315] width 173 height 22
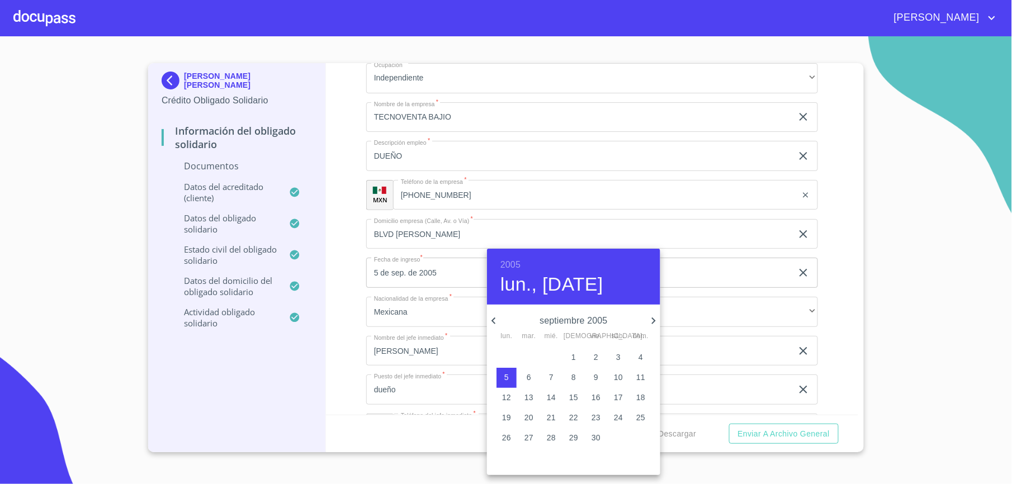
click at [657, 319] on icon "button" at bounding box center [653, 320] width 13 height 13
click at [649, 321] on icon "button" at bounding box center [653, 320] width 13 height 13
click at [600, 356] on span "4" at bounding box center [596, 357] width 20 height 11
type input "4 de nov. de 2005"
click at [327, 378] on div at bounding box center [506, 242] width 1012 height 484
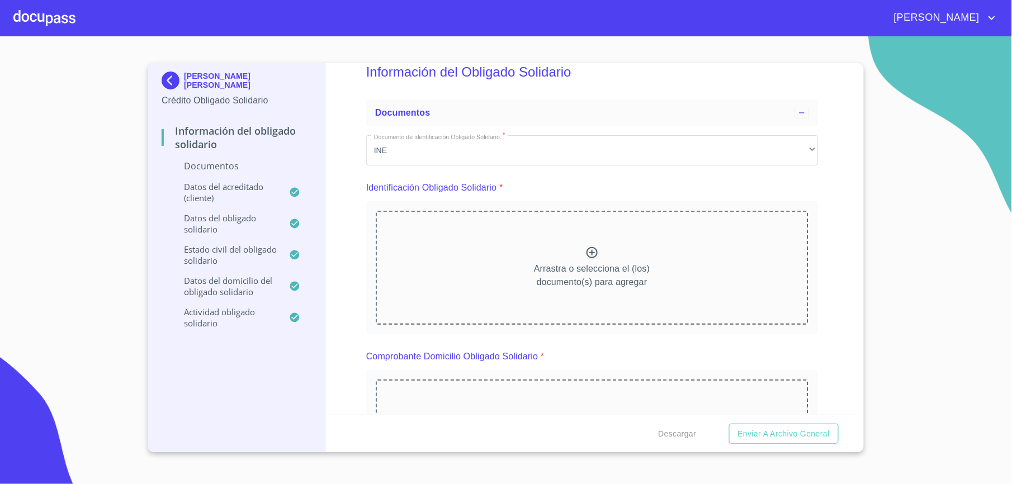
scroll to position [0, 0]
